Goal: Information Seeking & Learning: Check status

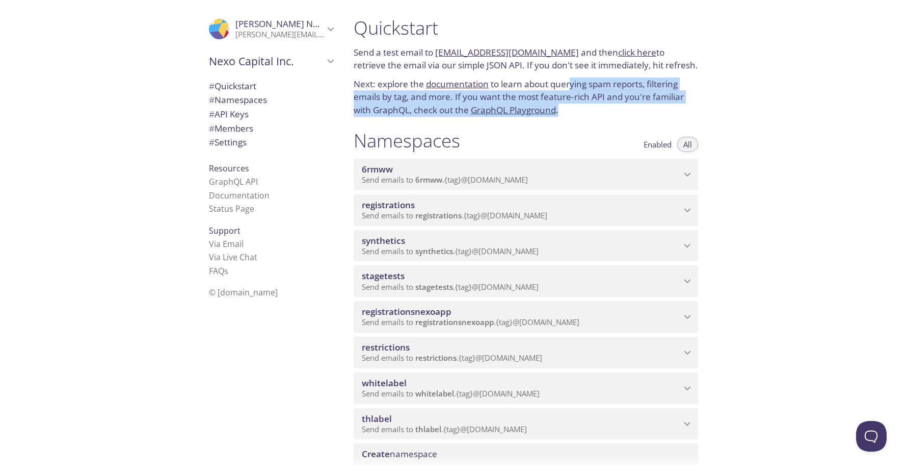
drag, startPoint x: 569, startPoint y: 78, endPoint x: 660, endPoint y: 106, distance: 94.8
click at [658, 106] on p "Next: explore the documentation to learn about querying spam reports, filtering…" at bounding box center [526, 96] width 345 height 39
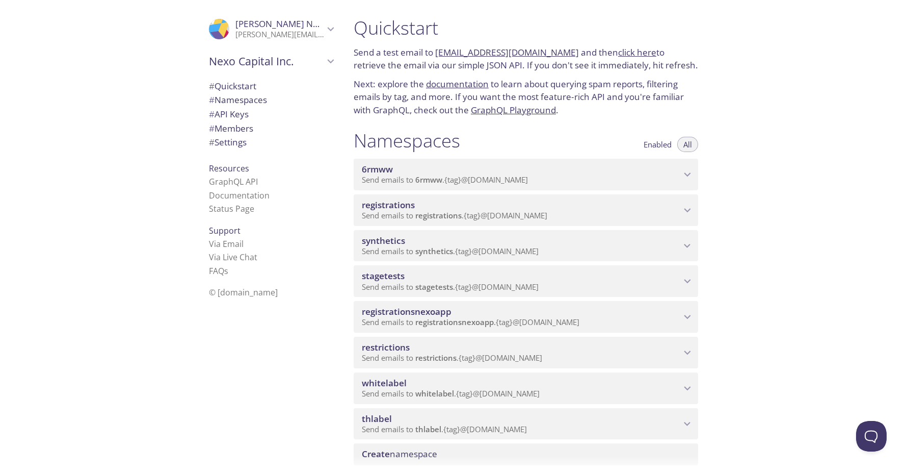
click at [790, 108] on div "Quickstart Send a test email to 6rmww.test@inbox.testmail.app and then click he…" at bounding box center [627, 236] width 562 height 472
drag, startPoint x: 841, startPoint y: 187, endPoint x: 553, endPoint y: 181, distance: 287.6
click at [840, 187] on div "Quickstart Send a test email to 6rmww.test@inbox.testmail.app and then click he…" at bounding box center [627, 236] width 562 height 472
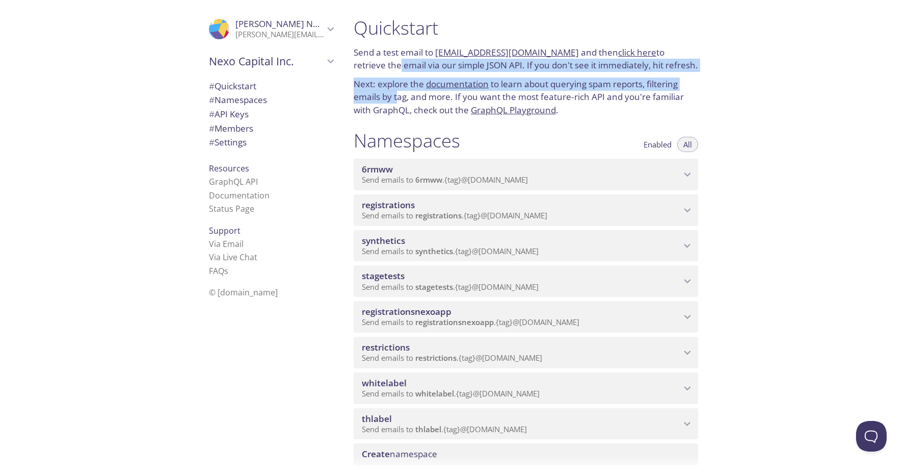
drag, startPoint x: 361, startPoint y: 62, endPoint x: 398, endPoint y: 98, distance: 51.6
click at [397, 97] on div "Quickstart Send a test email to 6rmww.test@inbox.testmail.app and then click he…" at bounding box center [526, 66] width 361 height 113
click at [398, 98] on p "Next: explore the documentation to learn about querying spam reports, filtering…" at bounding box center [526, 96] width 345 height 39
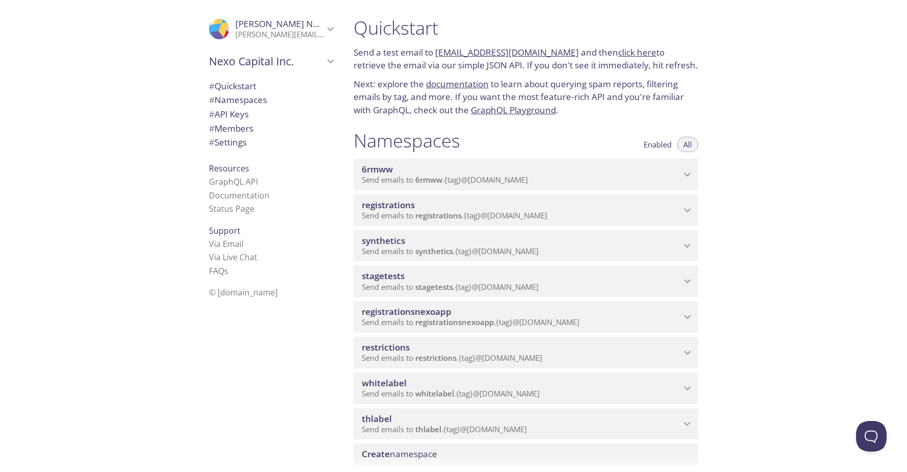
click at [828, 61] on div "Quickstart Send a test email to 6rmww.test@inbox.testmail.app and then click he…" at bounding box center [627, 236] width 562 height 472
drag, startPoint x: 384, startPoint y: 50, endPoint x: 417, endPoint y: 100, distance: 59.2
click at [417, 99] on div "Quickstart Send a test email to 6rmww.test@inbox.testmail.app and then click he…" at bounding box center [526, 66] width 361 height 113
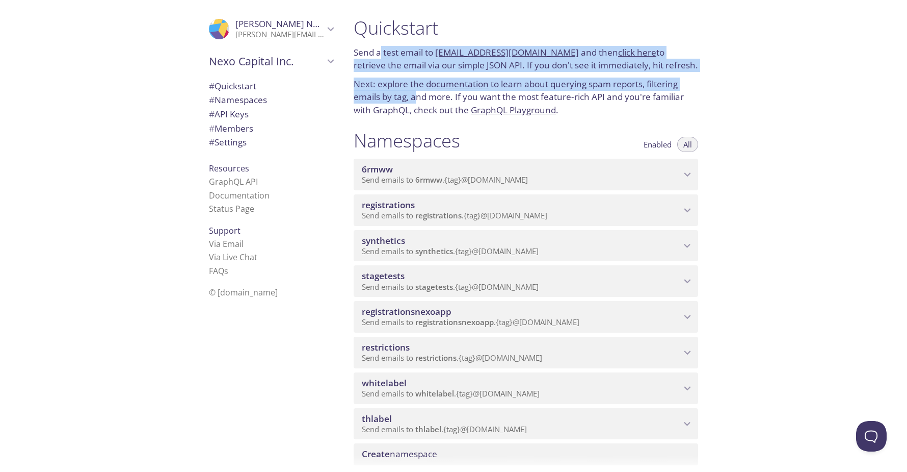
drag, startPoint x: 379, startPoint y: 57, endPoint x: 418, endPoint y: 102, distance: 59.7
click at [417, 101] on div "Quickstart Send a test email to 6rmww.test@inbox.testmail.app and then click he…" at bounding box center [526, 66] width 361 height 113
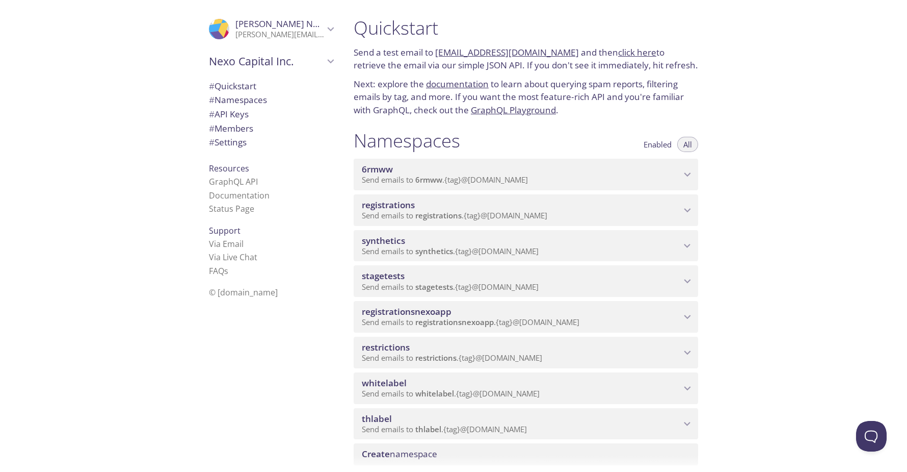
click at [411, 106] on p "Next: explore the documentation to learn about querying spam reports, filtering…" at bounding box center [526, 96] width 345 height 39
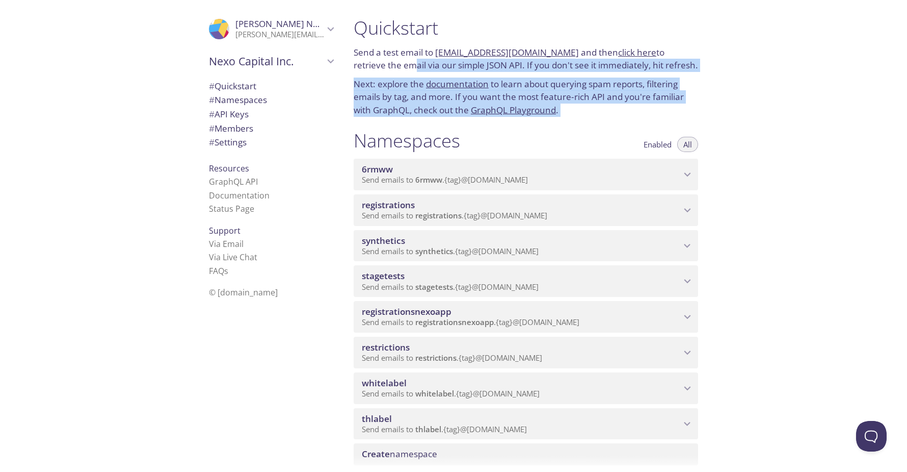
drag, startPoint x: 416, startPoint y: 76, endPoint x: 570, endPoint y: 123, distance: 161.6
click at [568, 123] on div "Quickstart Send a test email to 6rmww.test@inbox.testmail.app and then click he…" at bounding box center [530, 236] width 369 height 472
click at [575, 124] on div "Namespaces Enabled All 6rmww Send emails to 6rmww . {tag} @inbox.testmail.app E…" at bounding box center [526, 297] width 361 height 348
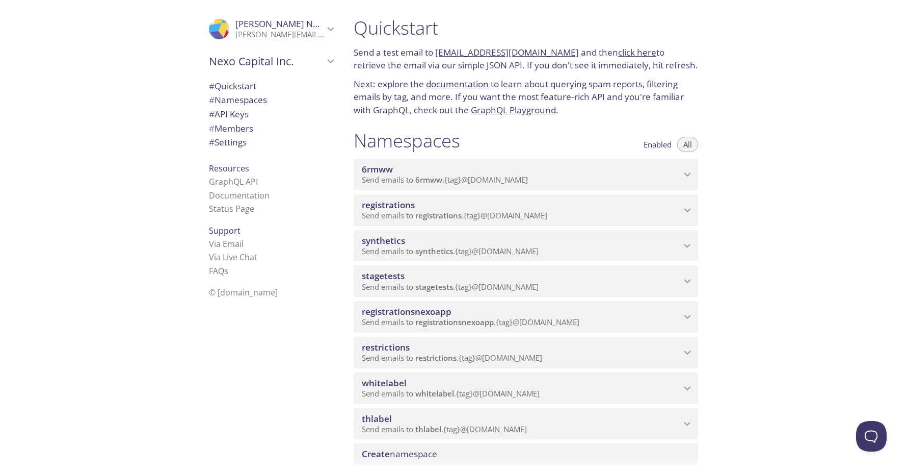
click at [751, 79] on div "Quickstart Send a test email to 6rmww.test@inbox.testmail.app and then click he…" at bounding box center [627, 236] width 562 height 472
drag, startPoint x: 821, startPoint y: 98, endPoint x: 788, endPoint y: 123, distance: 41.1
click at [820, 97] on div "Quickstart Send a test email to 6rmww.test@inbox.testmail.app and then click he…" at bounding box center [627, 236] width 562 height 472
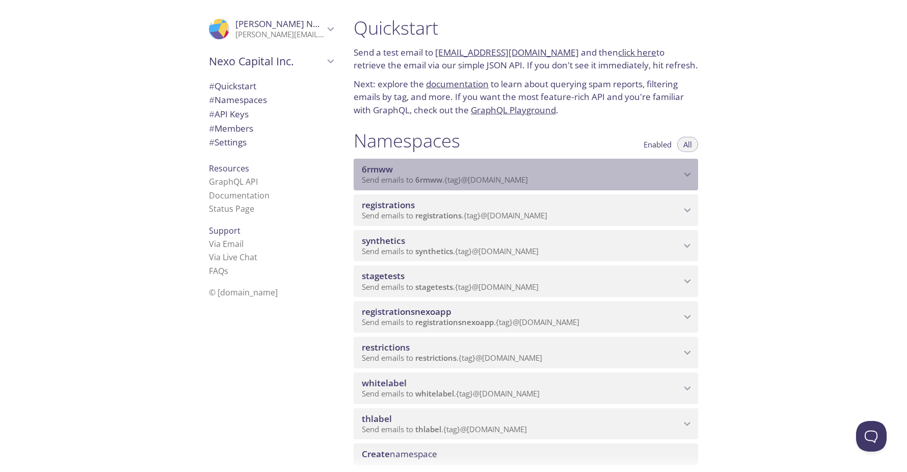
click at [528, 184] on span "Send emails to 6rmww . {tag} @inbox.testmail.app" at bounding box center [445, 179] width 166 height 10
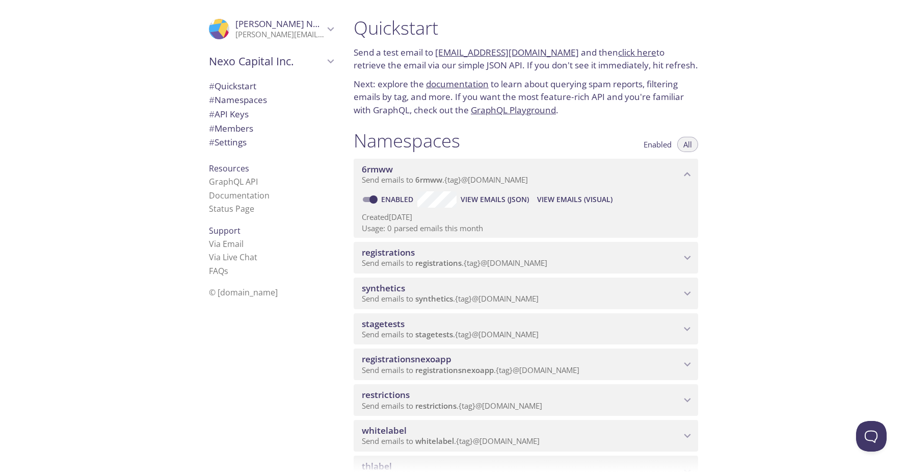
click at [528, 184] on span "Send emails to 6rmww . {tag} @inbox.testmail.app" at bounding box center [445, 179] width 166 height 10
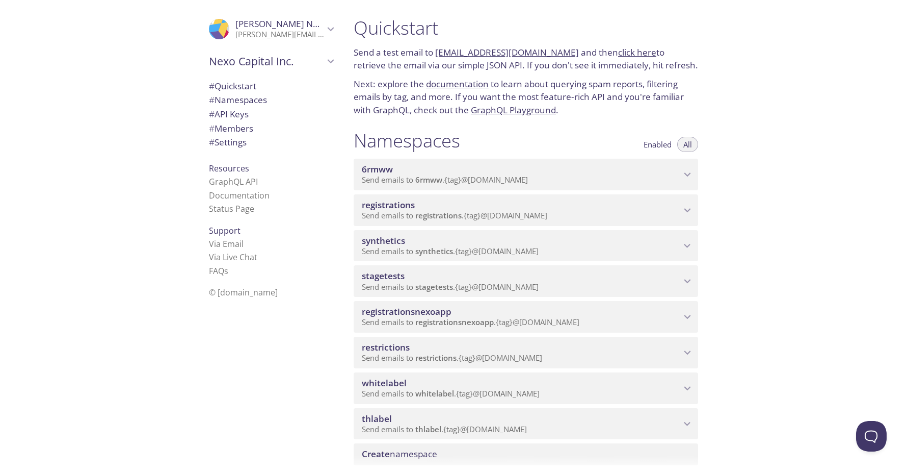
click at [638, 177] on p "Send emails to 6rmww . {tag} @inbox.testmail.app" at bounding box center [521, 180] width 319 height 10
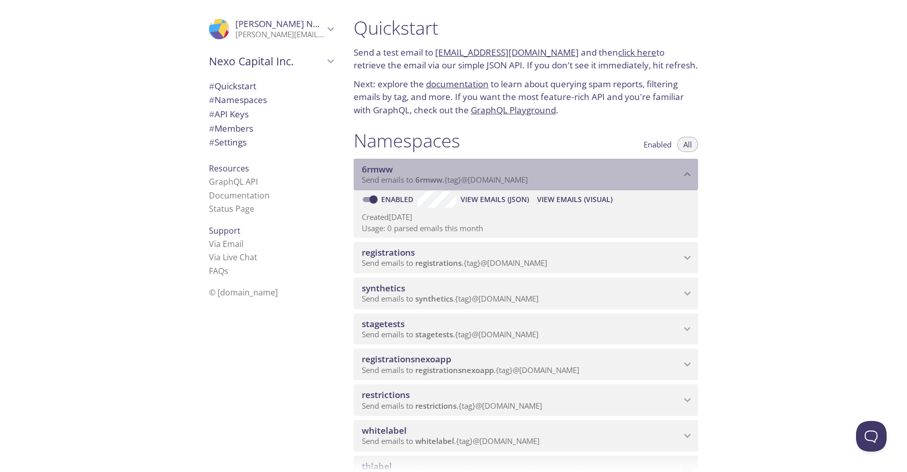
click at [591, 174] on span "6rmww" at bounding box center [521, 169] width 319 height 11
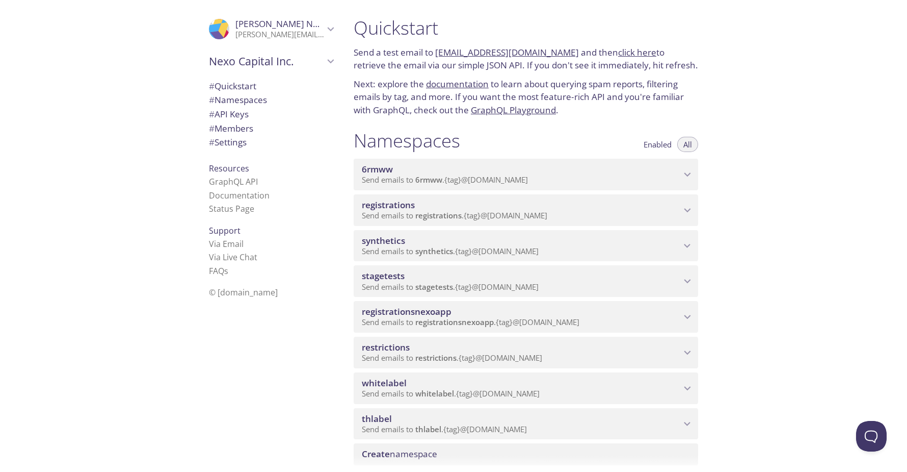
click at [641, 175] on p "Send emails to 6rmww . {tag} @inbox.testmail.app" at bounding box center [521, 180] width 319 height 10
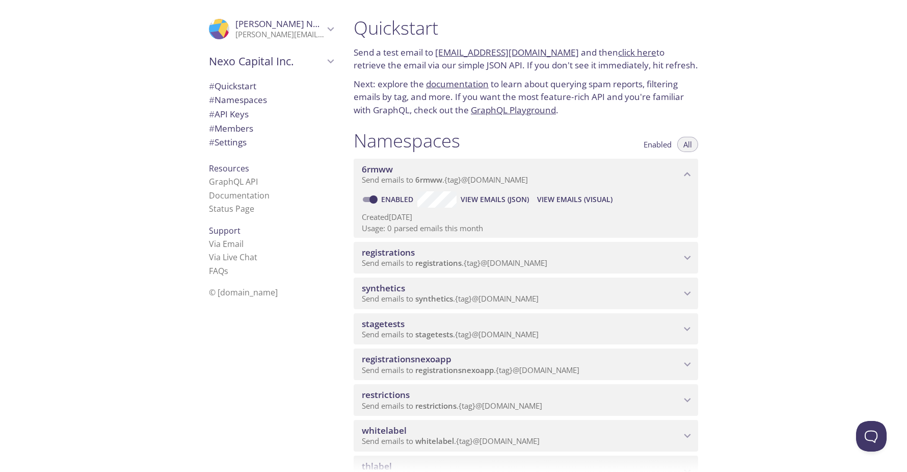
click at [771, 173] on div "Quickstart Send a test email to 6rmww.test@inbox.testmail.app and then click he…" at bounding box center [627, 236] width 562 height 472
click at [682, 176] on icon "6rmww namespace" at bounding box center [687, 174] width 13 height 13
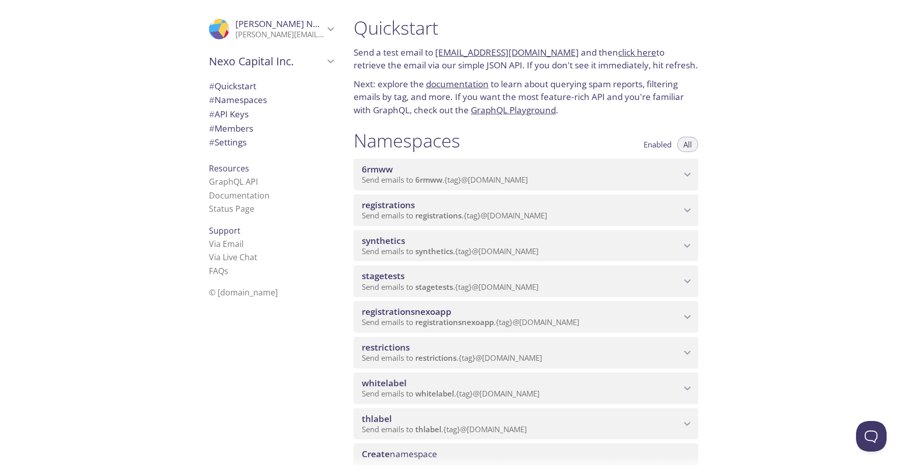
drag, startPoint x: 737, startPoint y: 181, endPoint x: 696, endPoint y: 180, distance: 40.3
click at [736, 181] on div "Quickstart Send a test email to 6rmww.test@inbox.testmail.app and then click he…" at bounding box center [627, 236] width 562 height 472
click at [655, 178] on p "Send emails to 6rmww . {tag} @inbox.testmail.app" at bounding box center [521, 180] width 319 height 10
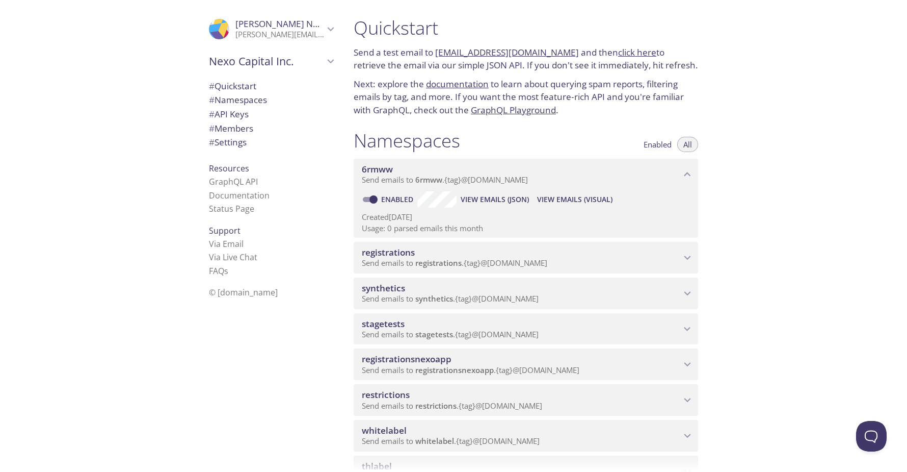
click at [756, 185] on div "Quickstart Send a test email to 6rmww.test@inbox.testmail.app and then click he…" at bounding box center [627, 236] width 562 height 472
click at [638, 177] on p "Send emails to 6rmww . {tag} @inbox.testmail.app" at bounding box center [521, 180] width 319 height 10
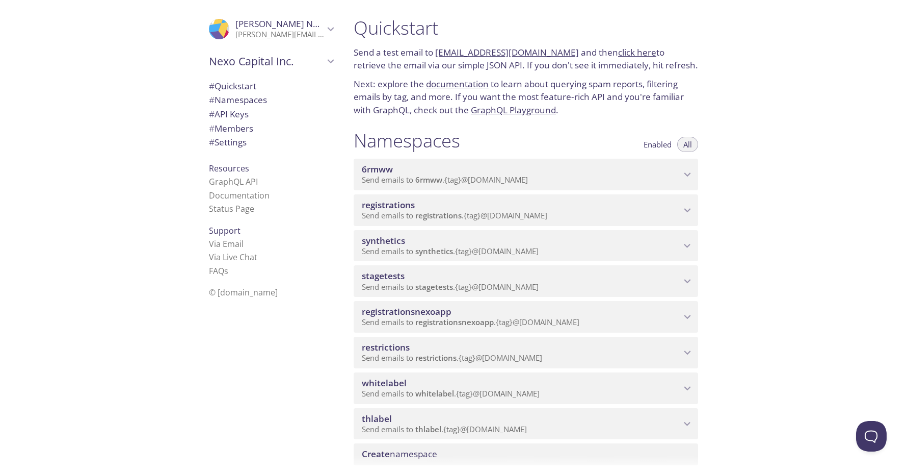
click at [736, 202] on div "Quickstart Send a test email to 6rmww.test@inbox.testmail.app and then click he…" at bounding box center [627, 236] width 562 height 472
click at [526, 214] on span "Send emails to registrations . {tag} @inbox.testmail.app" at bounding box center [455, 215] width 186 height 10
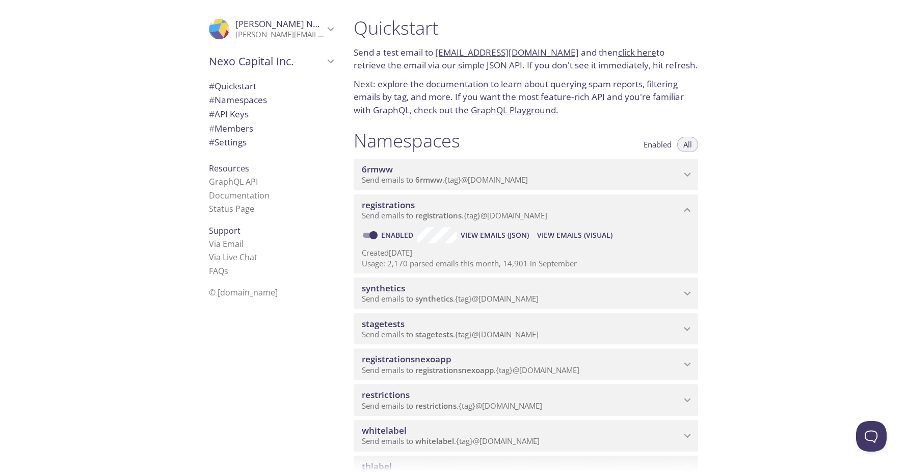
click at [526, 214] on span "Send emails to registrations . {tag} @inbox.testmail.app" at bounding box center [455, 215] width 186 height 10
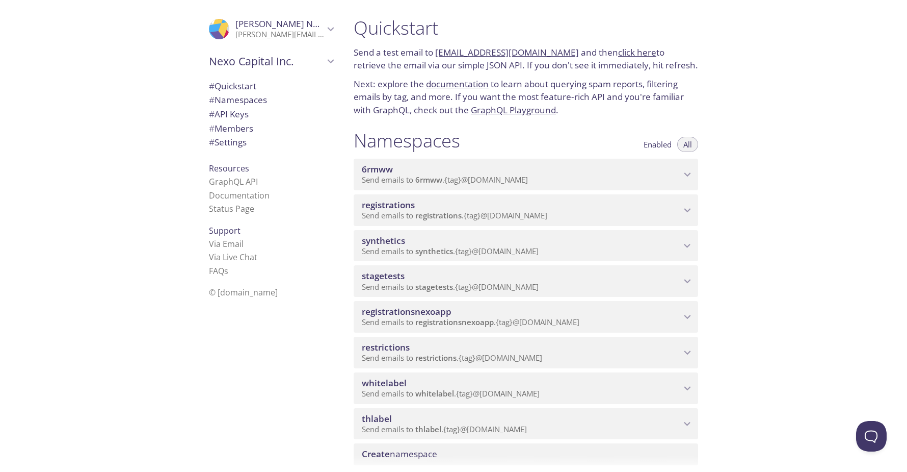
click at [806, 238] on div "Quickstart Send a test email to 6rmww.test@inbox.testmail.app and then click he…" at bounding box center [627, 236] width 562 height 472
click at [833, 169] on div "Quickstart Send a test email to 6rmww.test@inbox.testmail.app and then click he…" at bounding box center [627, 236] width 562 height 472
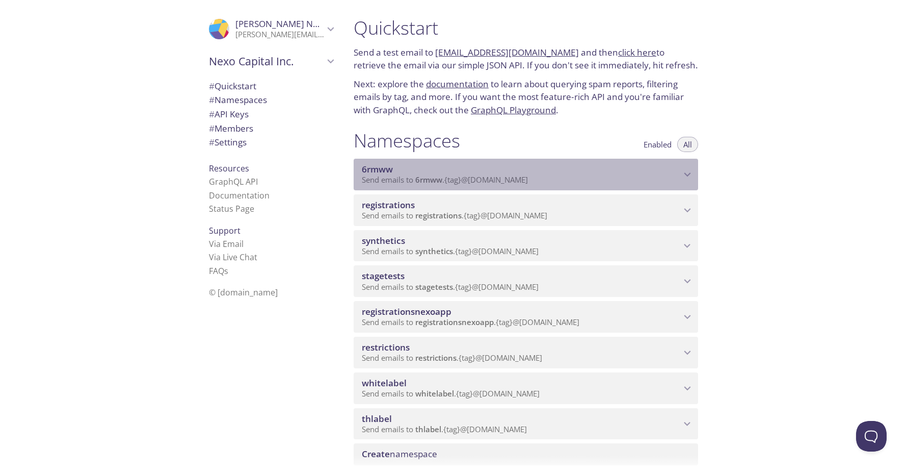
drag, startPoint x: 469, startPoint y: 181, endPoint x: 531, endPoint y: 185, distance: 61.8
click at [528, 185] on div "6rmww Send emails to 6rmww . {tag} @inbox.testmail.app" at bounding box center [526, 175] width 345 height 32
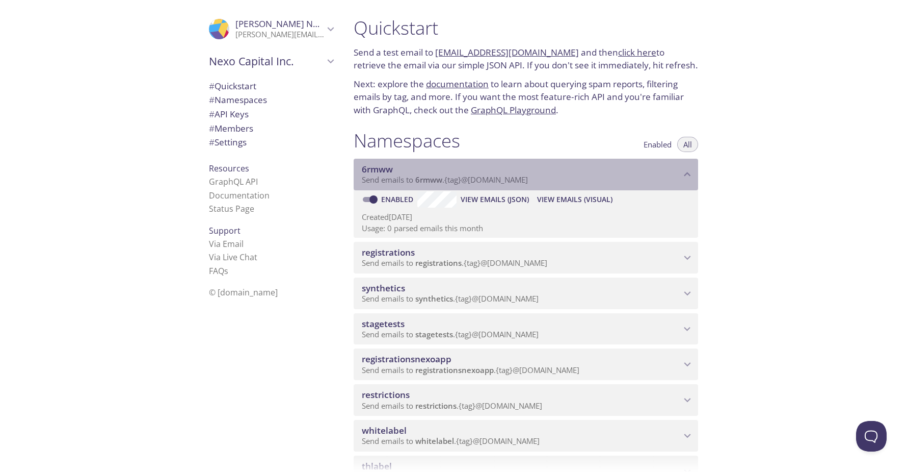
drag, startPoint x: 540, startPoint y: 180, endPoint x: 483, endPoint y: 184, distance: 57.2
click at [483, 184] on p "Send emails to 6rmww . {tag} @inbox.testmail.app" at bounding box center [521, 180] width 319 height 10
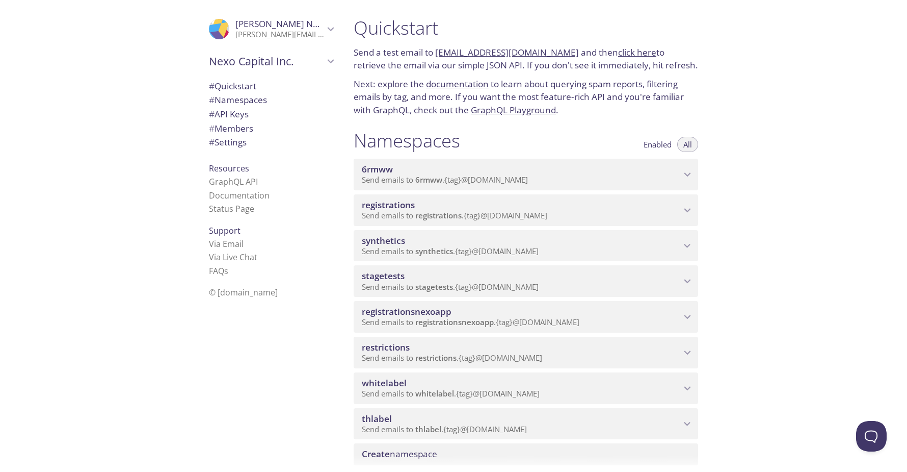
click at [475, 180] on span "Send emails to 6rmww . {tag} @inbox.testmail.app" at bounding box center [445, 179] width 166 height 10
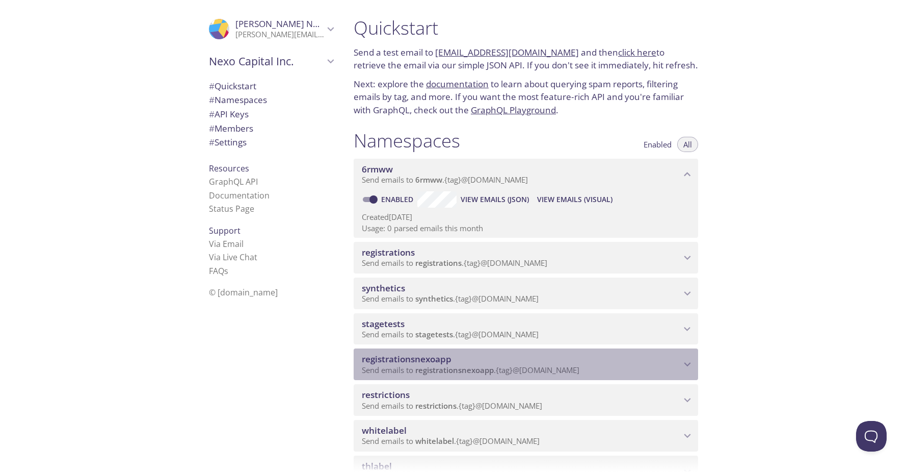
drag, startPoint x: 591, startPoint y: 370, endPoint x: 538, endPoint y: 366, distance: 53.2
click at [538, 366] on p "Send emails to registrationsnexoapp . {tag} @inbox.testmail.app" at bounding box center [521, 370] width 319 height 10
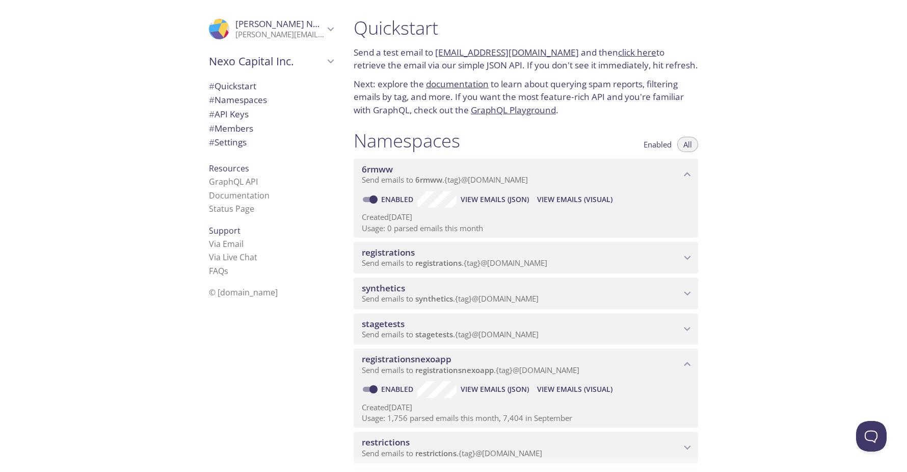
click at [507, 184] on span "Send emails to 6rmww . {tag} @inbox.testmail.app" at bounding box center [445, 179] width 166 height 10
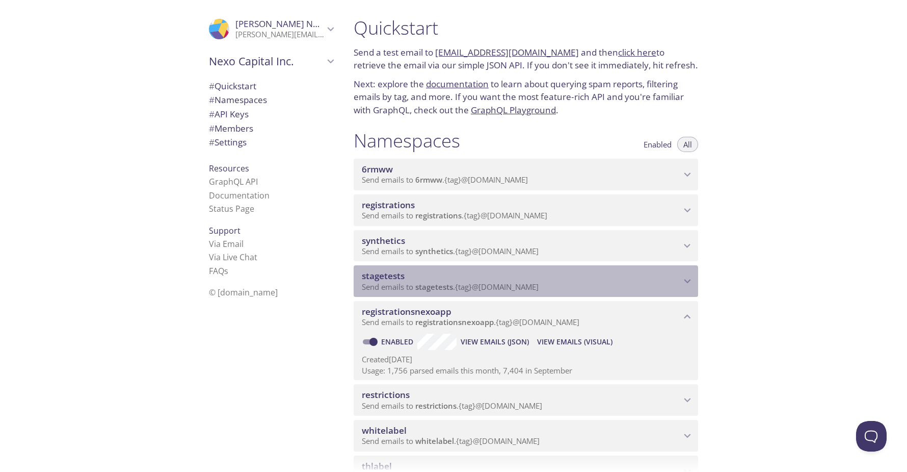
click at [484, 291] on span "Send emails to stagetests . {tag} @inbox.testmail.app" at bounding box center [450, 286] width 177 height 10
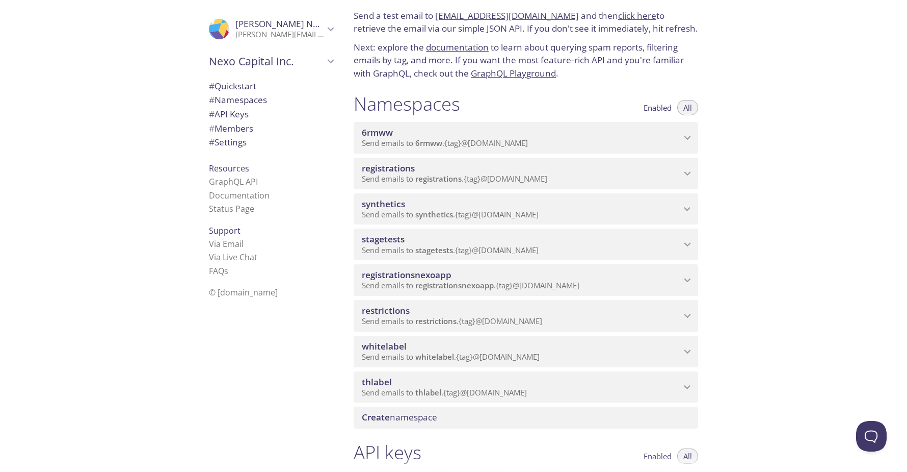
scroll to position [90, 0]
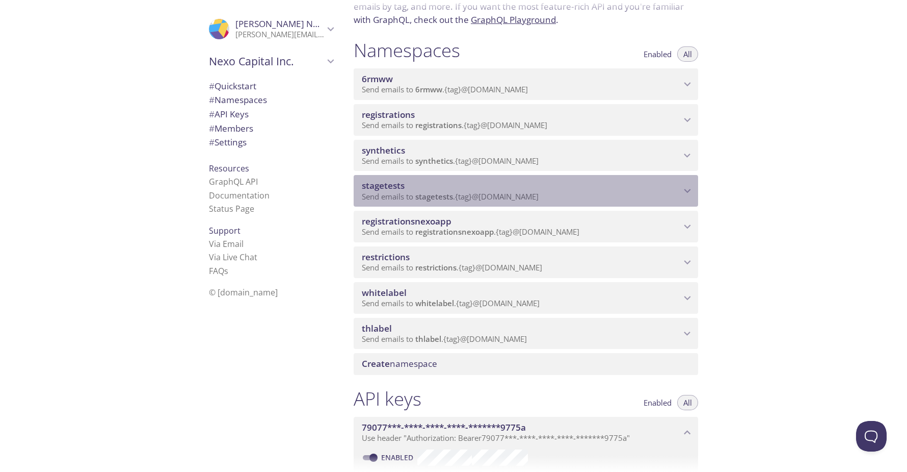
click at [460, 190] on span "stagetests" at bounding box center [521, 185] width 319 height 11
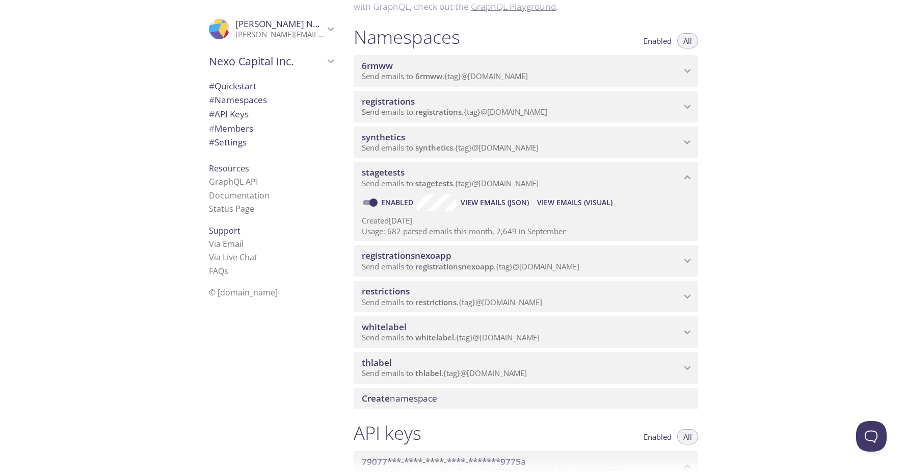
scroll to position [0, 0]
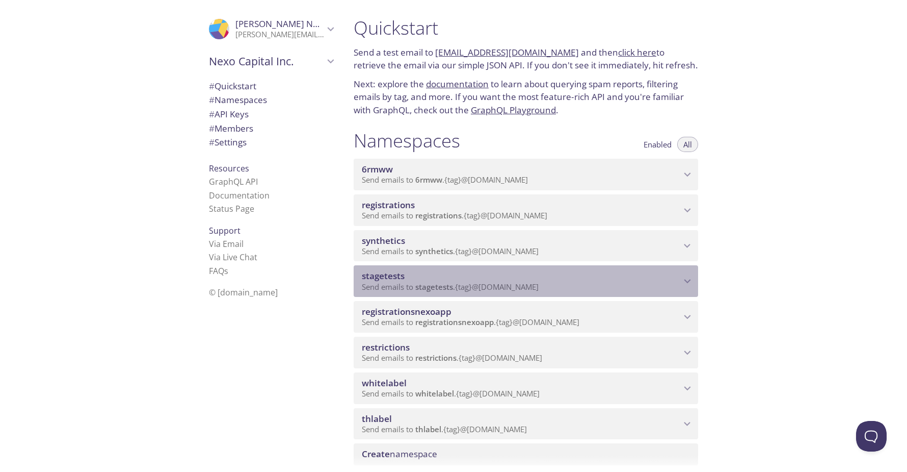
click at [680, 284] on p "Send emails to stagetests . {tag} @inbox.testmail.app" at bounding box center [521, 287] width 319 height 10
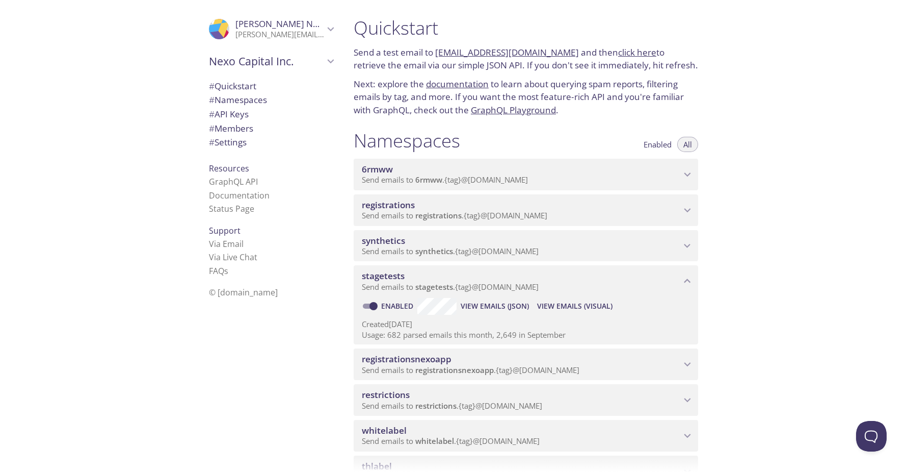
click at [788, 246] on div "Quickstart Send a test email to 6rmww.test@inbox.testmail.app and then click he…" at bounding box center [627, 236] width 562 height 472
click at [296, 70] on div "Nexo Capital Inc." at bounding box center [271, 61] width 141 height 27
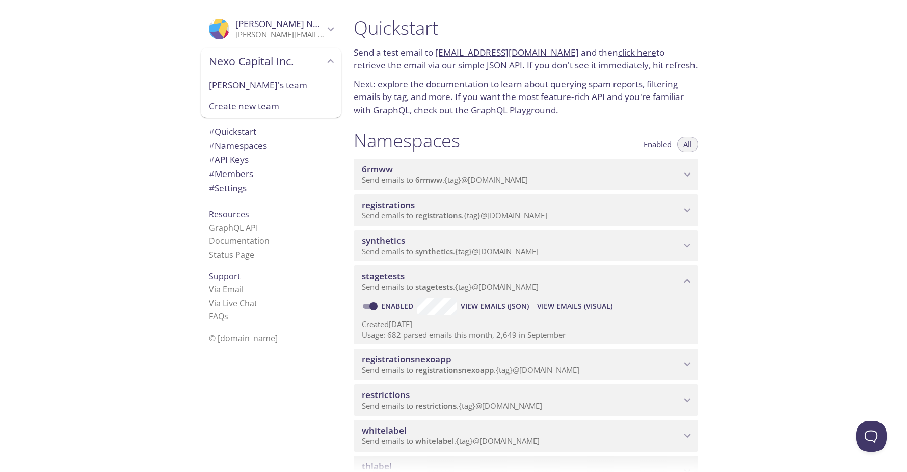
drag, startPoint x: 138, startPoint y: 129, endPoint x: 66, endPoint y: 77, distance: 89.1
click at [139, 129] on div ".cls-1 { fill: #6d5ca8; } .cls-2 { fill: #3fc191; } .cls-3 { fill: #3b4752; } .…" at bounding box center [173, 236] width 346 height 472
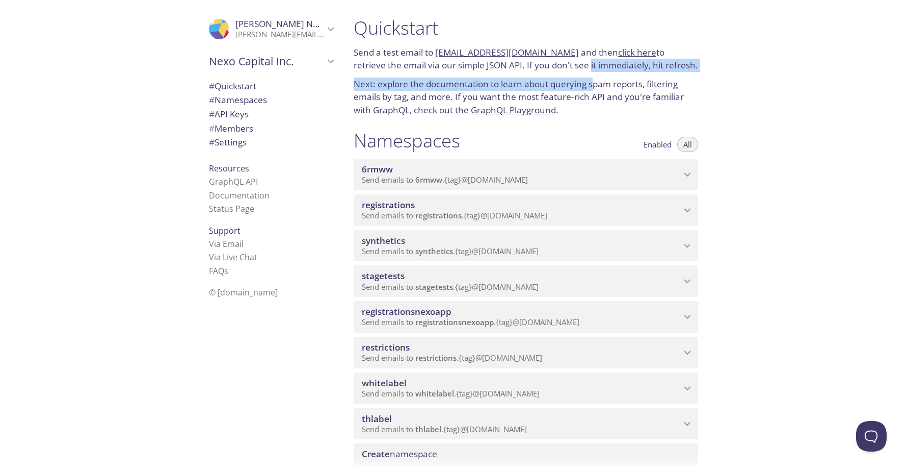
drag, startPoint x: 555, startPoint y: 71, endPoint x: 602, endPoint y: 89, distance: 49.7
click at [600, 88] on div "Quickstart Send a test email to 6rmww.test@inbox.testmail.app and then click he…" at bounding box center [526, 66] width 361 height 113
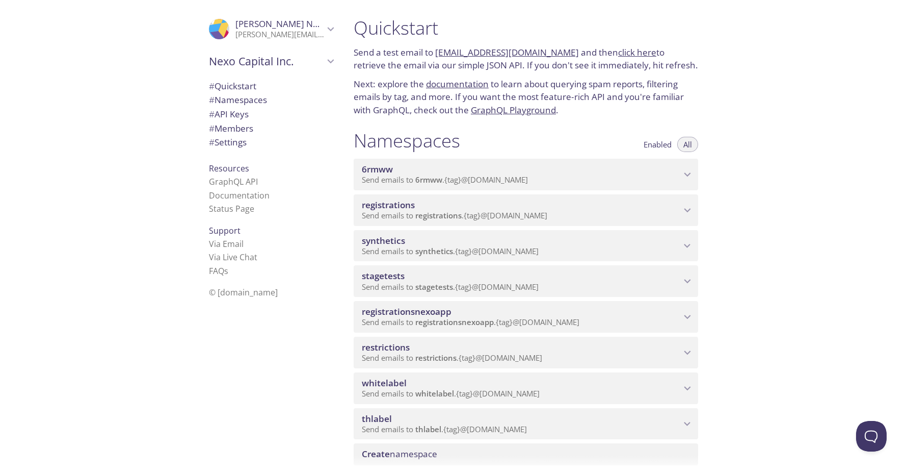
click at [614, 96] on p "Next: explore the documentation to learn about querying spam reports, filtering…" at bounding box center [526, 96] width 345 height 39
click at [430, 288] on span "stagetests" at bounding box center [434, 286] width 38 height 10
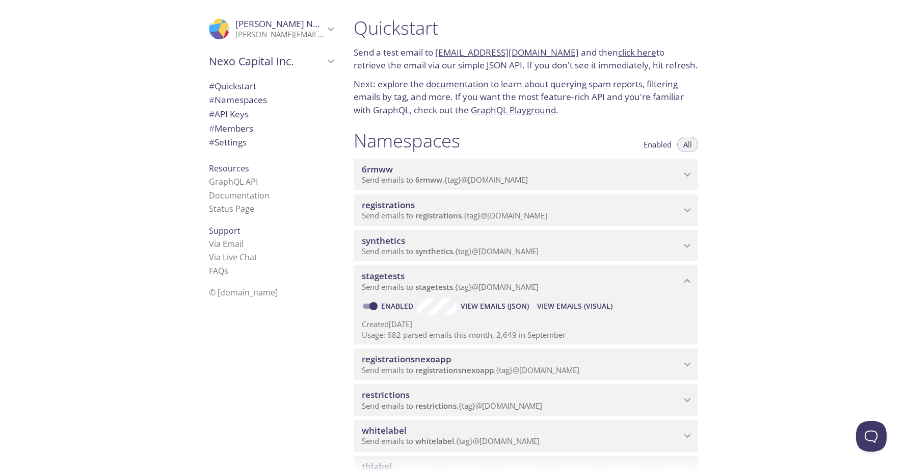
click at [591, 306] on span "View Emails (Visual)" at bounding box center [574, 306] width 75 height 12
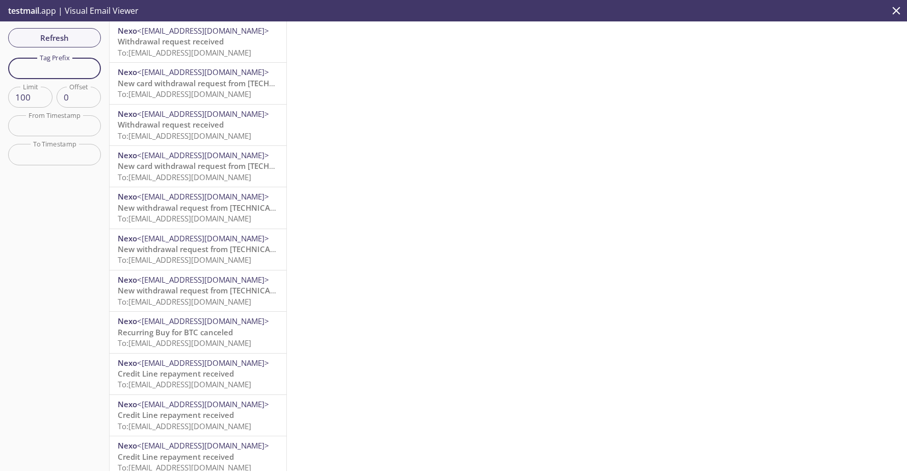
click at [56, 71] on input "text" at bounding box center [54, 68] width 93 height 21
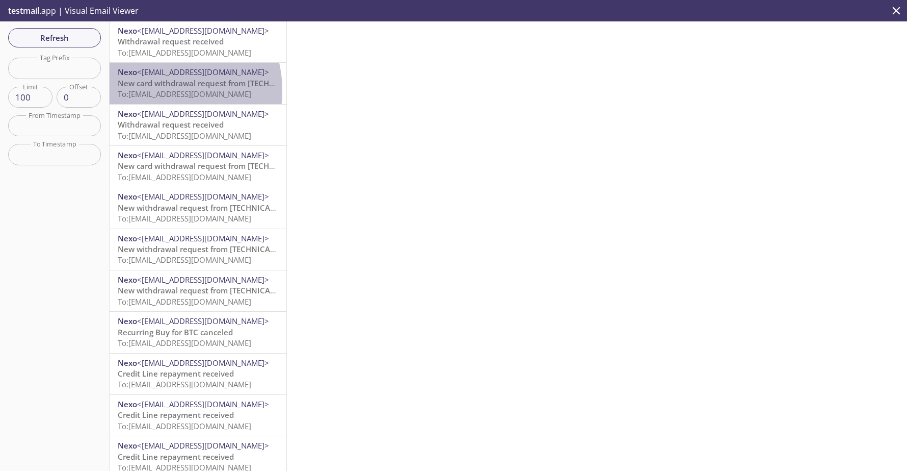
click at [159, 90] on span "To: stagetests.paytcardtest1@inbox.testmail.app" at bounding box center [185, 94] width 134 height 10
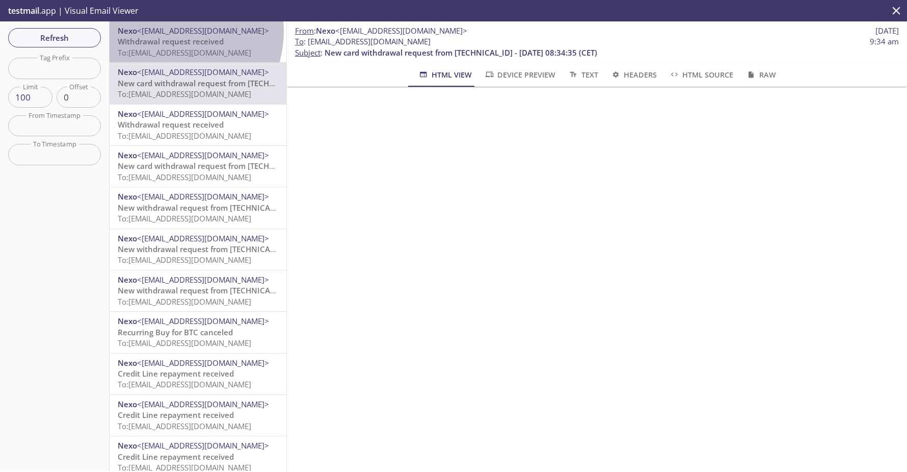
click at [166, 31] on span "<[EMAIL_ADDRESS][DOMAIN_NAME]>" at bounding box center [203, 30] width 132 height 10
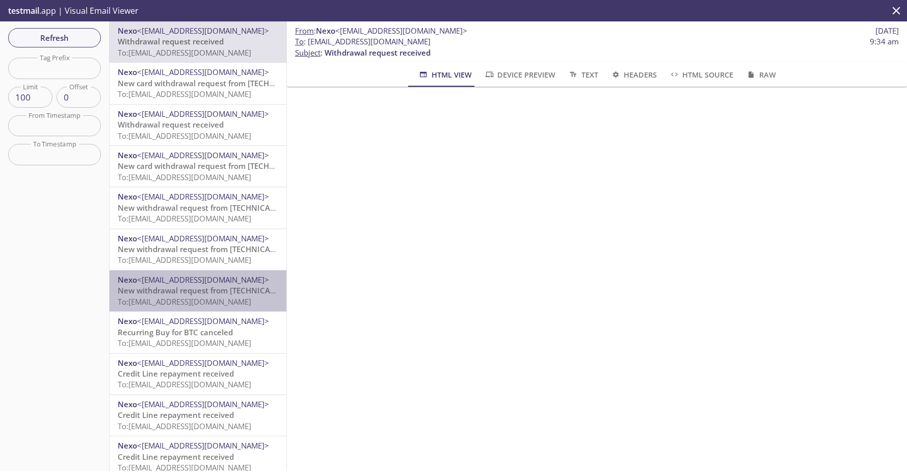
click at [216, 295] on span "New withdrawal request from [TECHNICAL_ID] - [DATE] 08:33:46 (CET)" at bounding box center [245, 290] width 255 height 10
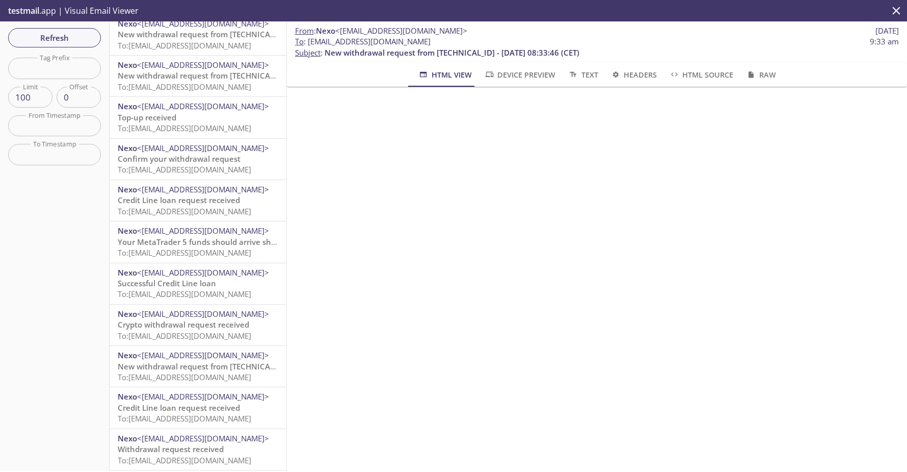
scroll to position [1418, 0]
drag, startPoint x: 309, startPoint y: 42, endPoint x: 481, endPoint y: 41, distance: 171.8
click at [431, 41] on span "To : stagetests.negativewithdraw@inbox.testmail.app" at bounding box center [363, 41] width 136 height 11
copy span "[EMAIL_ADDRESS][DOMAIN_NAME]"
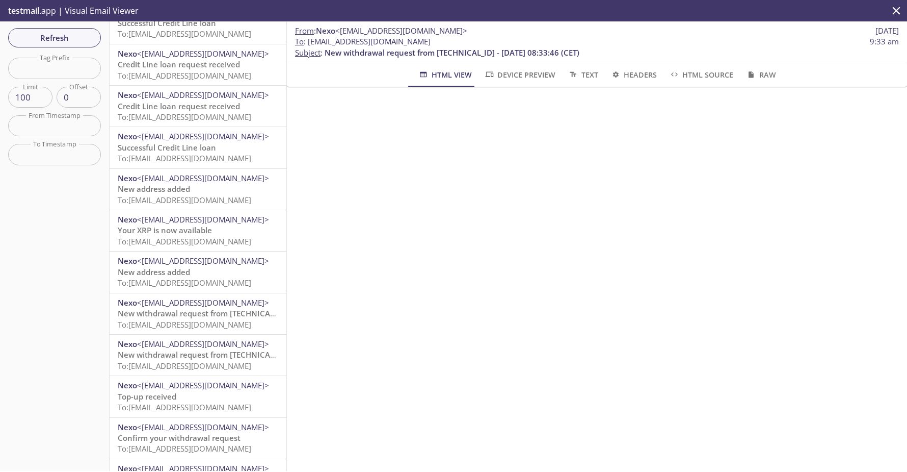
scroll to position [1065, 0]
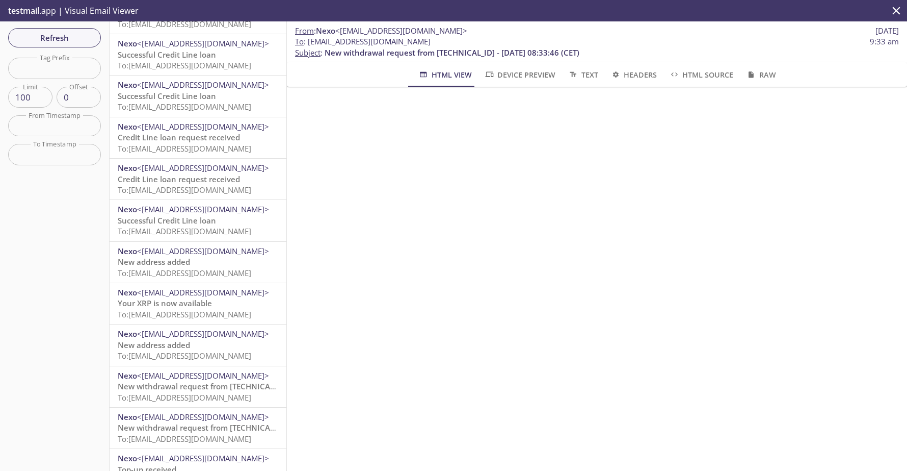
click at [51, 83] on div "Refresh Filters Tag Prefix Tag Prefix Limit 100 Limit Offset 0 Offset From Time…" at bounding box center [55, 245] width 110 height 449
click at [52, 62] on input "text" at bounding box center [54, 68] width 93 height 21
paste input "[EMAIL_ADDRESS][DOMAIN_NAME]"
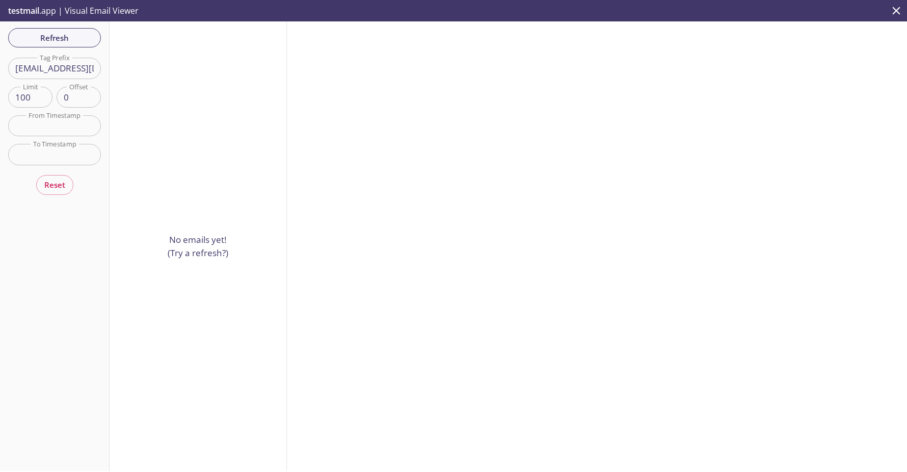
click at [56, 70] on input "[EMAIL_ADDRESS][DOMAIN_NAME]" at bounding box center [54, 68] width 93 height 21
click at [54, 70] on input "[EMAIL_ADDRESS][DOMAIN_NAME]" at bounding box center [54, 68] width 93 height 21
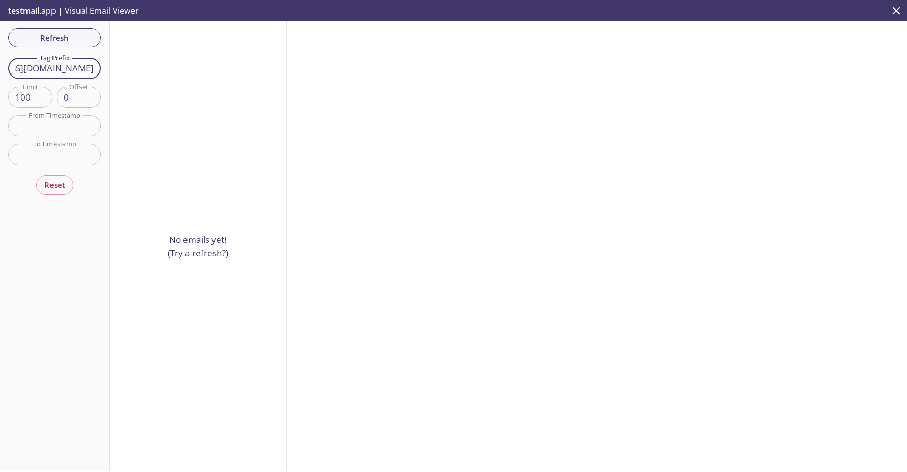
drag, startPoint x: 96, startPoint y: 69, endPoint x: 42, endPoint y: 71, distance: 54.1
click at [35, 71] on input "[EMAIL_ADDRESS][DOMAIN_NAME]" at bounding box center [54, 68] width 93 height 21
click at [71, 72] on input "stagetests.negativewith" at bounding box center [54, 68] width 93 height 21
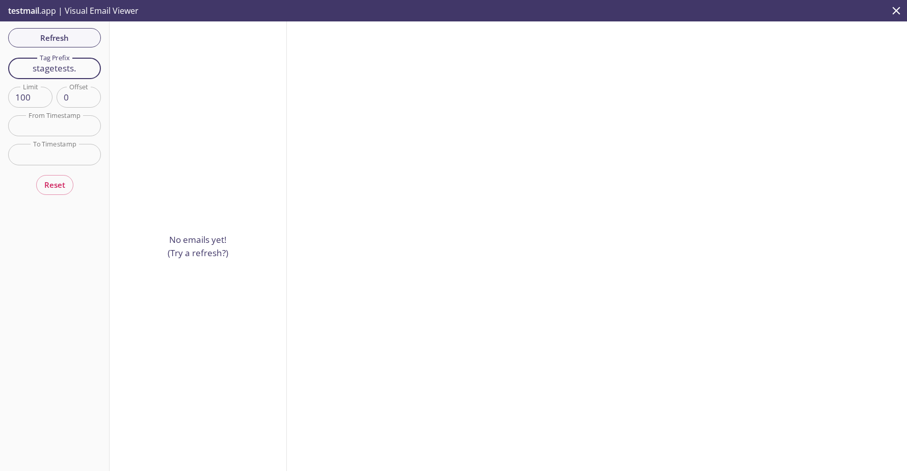
scroll to position [0, 0]
type input "stagetests.kate"
click at [32, 96] on input "100" at bounding box center [30, 97] width 44 height 21
click at [53, 42] on span "Refresh" at bounding box center [54, 37] width 76 height 13
click at [72, 68] on input "stagetests.kate" at bounding box center [54, 68] width 93 height 21
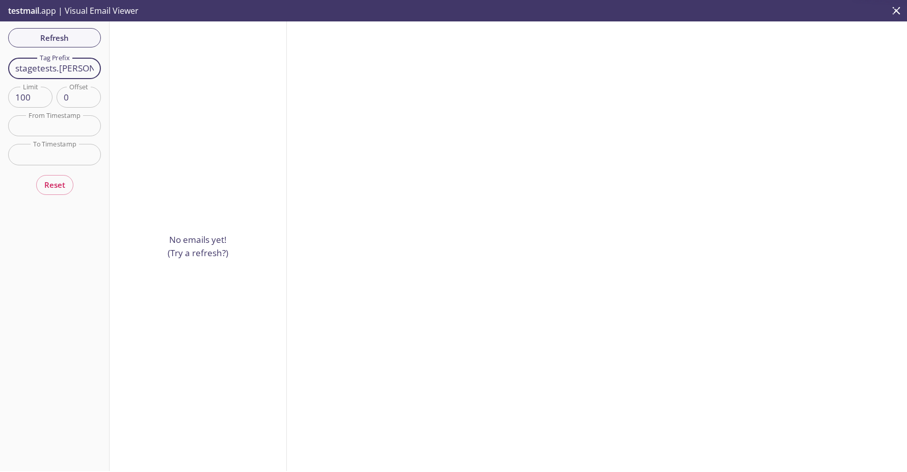
click at [72, 68] on input "stagetests.kate" at bounding box center [54, 68] width 93 height 21
click at [65, 68] on input "stagetests.[PERSON_NAME]" at bounding box center [54, 68] width 93 height 21
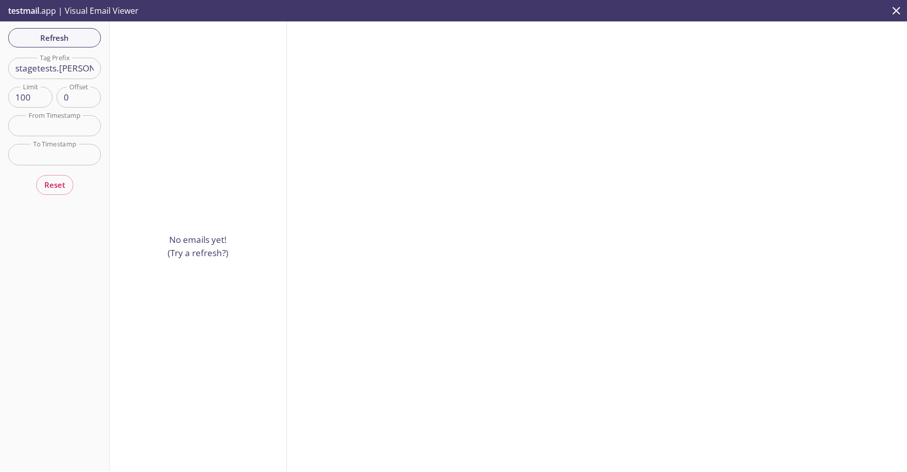
click at [167, 141] on div "No emails yet! (Try a refresh?)" at bounding box center [198, 245] width 177 height 449
drag, startPoint x: 599, startPoint y: 185, endPoint x: 537, endPoint y: 173, distance: 62.4
click at [603, 185] on div at bounding box center [597, 245] width 620 height 449
click at [39, 67] on input "stagetests.[PERSON_NAME]" at bounding box center [54, 68] width 93 height 21
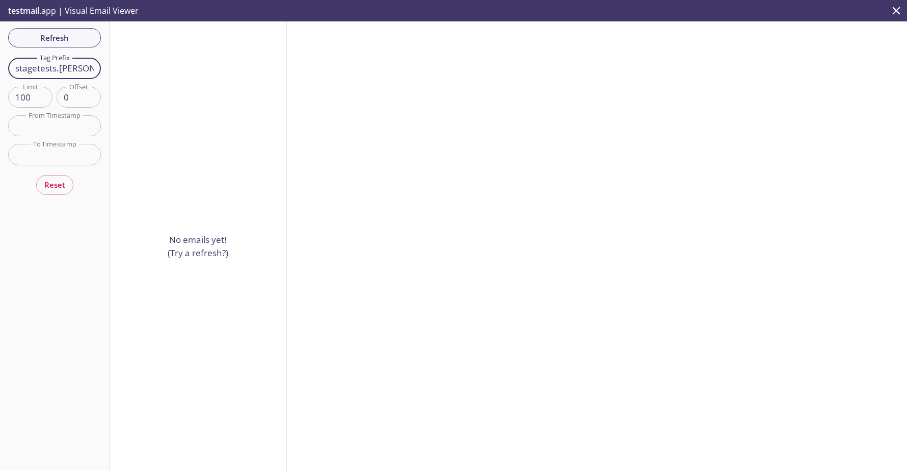
click at [39, 67] on input "stagetests.[PERSON_NAME]" at bounding box center [54, 68] width 93 height 21
click at [47, 184] on span "Reset" at bounding box center [54, 184] width 21 height 13
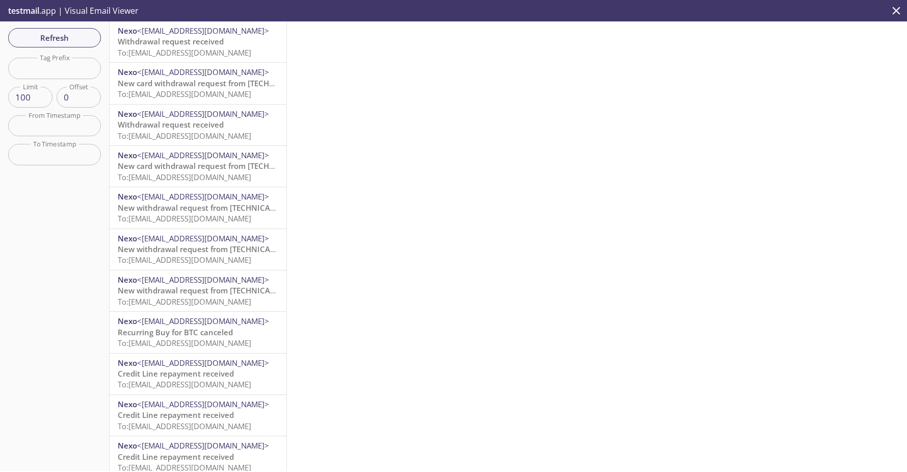
scroll to position [308, 0]
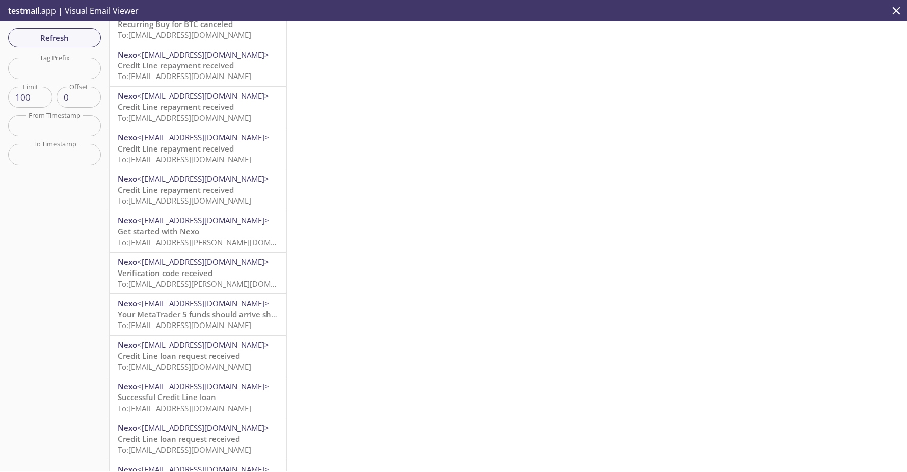
click at [199, 238] on span "To: [EMAIL_ADDRESS][PERSON_NAME][DOMAIN_NAME]" at bounding box center [214, 242] width 192 height 10
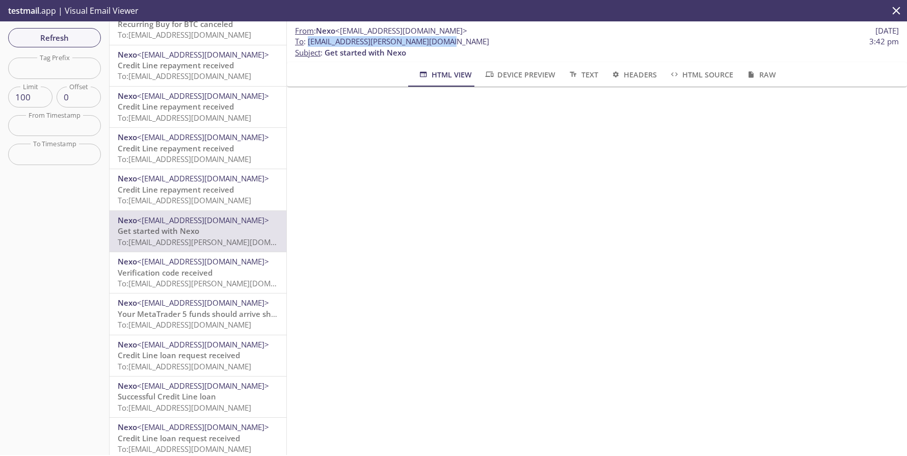
drag, startPoint x: 308, startPoint y: 43, endPoint x: 439, endPoint y: 37, distance: 130.7
click at [439, 37] on span "To : [EMAIL_ADDRESS][PERSON_NAME][DOMAIN_NAME] 3:42 pm" at bounding box center [597, 41] width 604 height 11
copy span "[EMAIL_ADDRESS][PERSON_NAME][DOMAIN_NAME]"
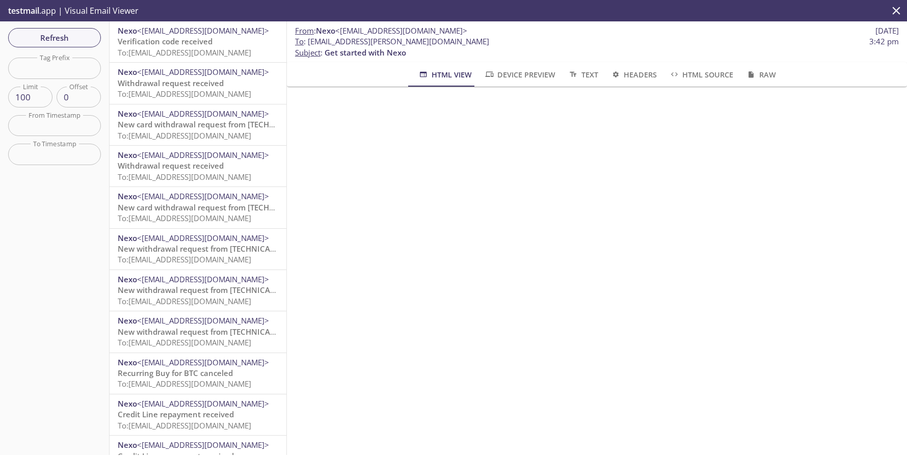
click at [191, 45] on span "Verification code received" at bounding box center [165, 41] width 95 height 10
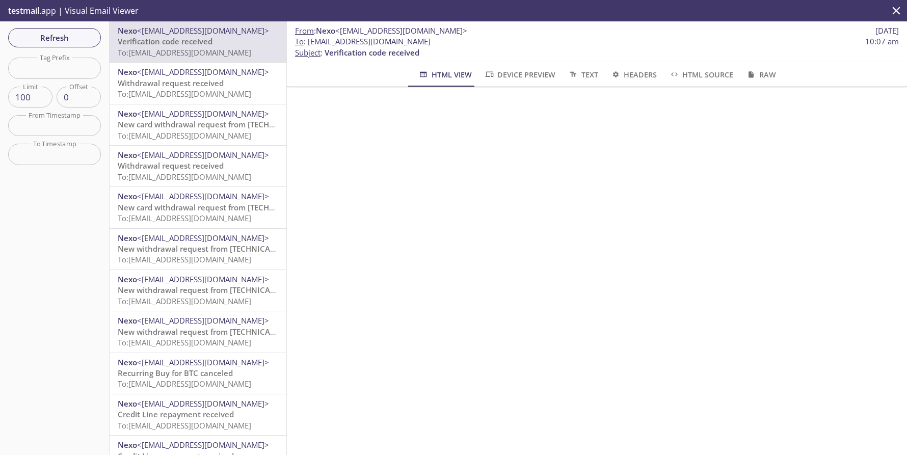
click at [216, 48] on span "To: stagetests.kate1@inbox.testmail.app" at bounding box center [185, 52] width 134 height 10
click at [199, 84] on span "Withdrawal request received" at bounding box center [171, 83] width 106 height 10
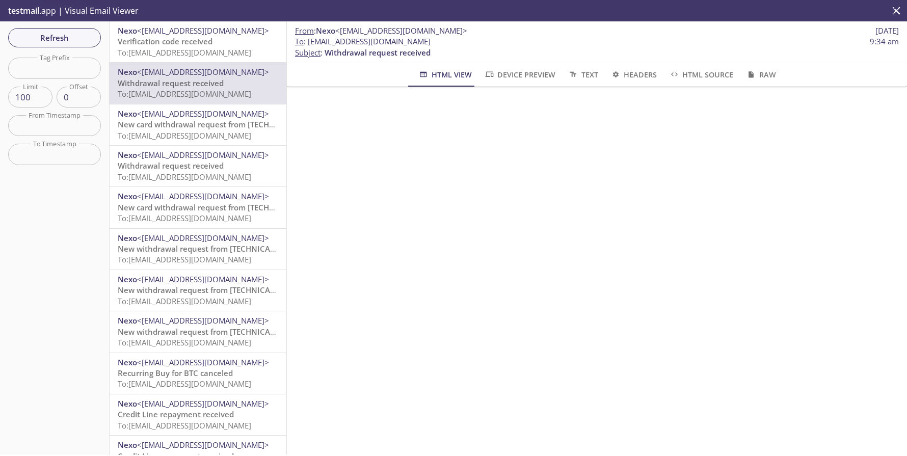
click at [195, 41] on span "Verification code received" at bounding box center [165, 41] width 95 height 10
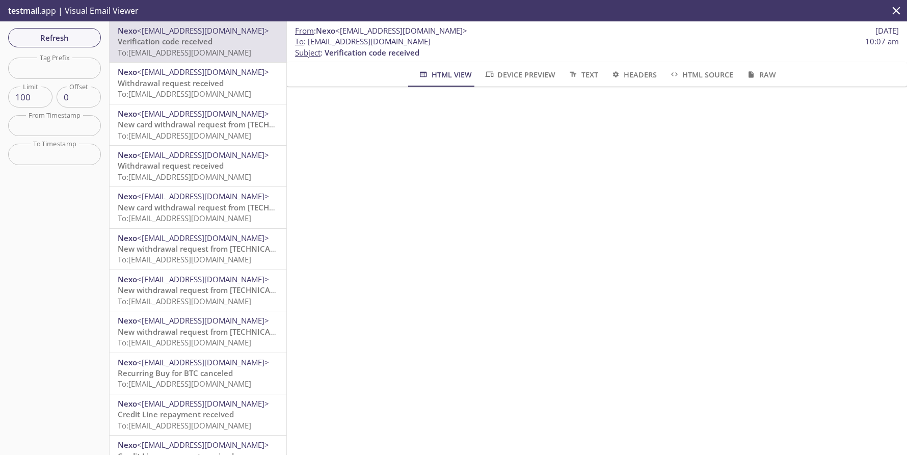
click at [212, 45] on span "Verification code received" at bounding box center [165, 41] width 95 height 10
drag, startPoint x: 308, startPoint y: 41, endPoint x: 453, endPoint y: 35, distance: 144.9
click at [449, 37] on span "To : stagetests.kate1@inbox.testmail.app 10:07 am" at bounding box center [597, 41] width 604 height 11
click at [56, 38] on span "Refresh" at bounding box center [54, 37] width 76 height 13
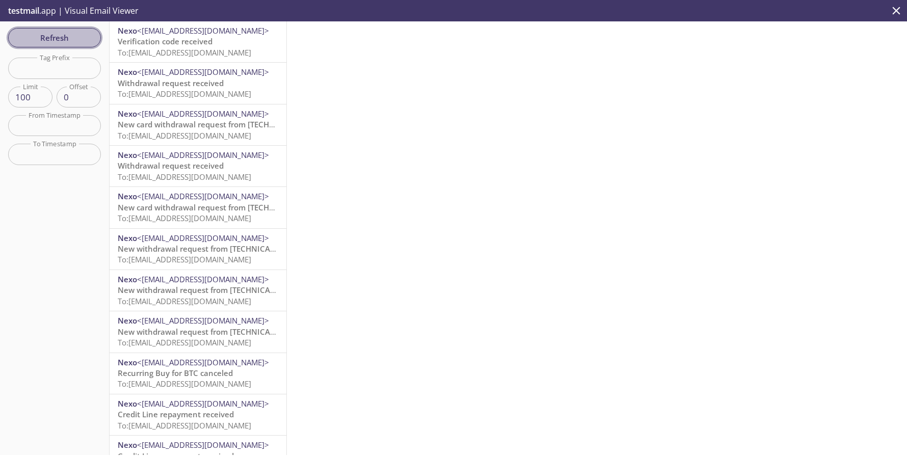
click at [56, 38] on span "Refresh" at bounding box center [54, 37] width 76 height 13
click at [392, 248] on div at bounding box center [597, 238] width 620 height 434
click at [200, 49] on span "To: [EMAIL_ADDRESS][DOMAIN_NAME]" at bounding box center [185, 52] width 134 height 10
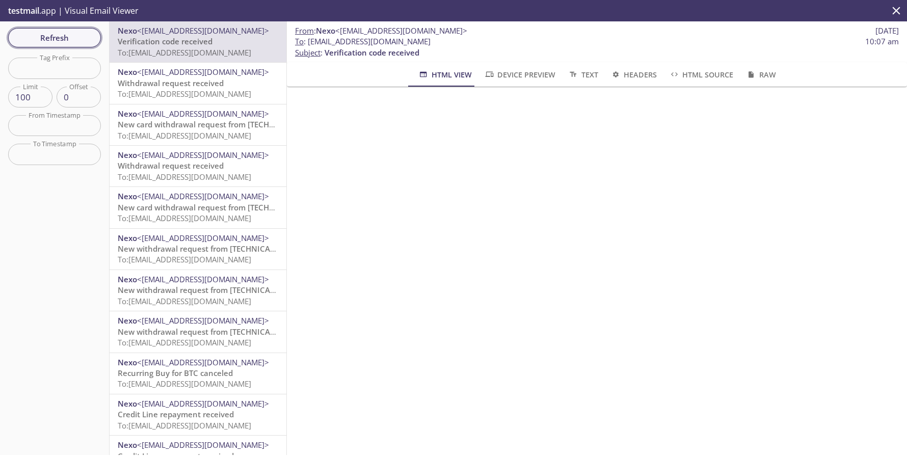
click at [82, 39] on span "Refresh" at bounding box center [54, 37] width 76 height 13
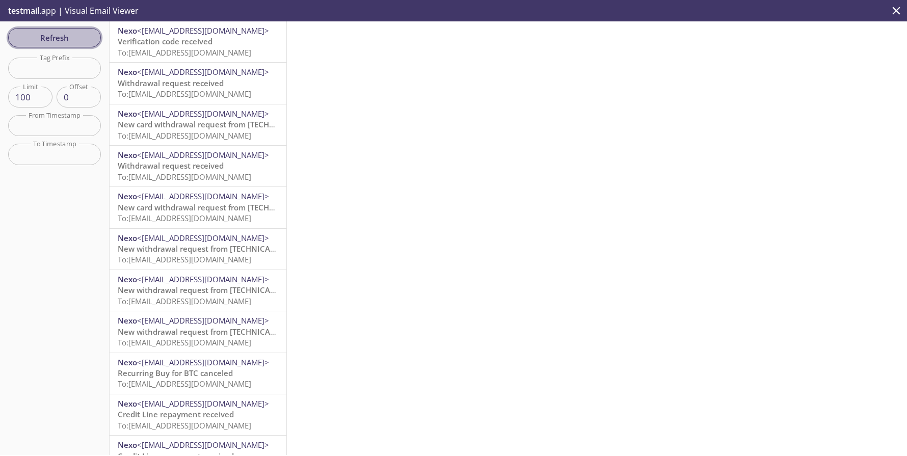
click at [83, 40] on span "Refresh" at bounding box center [54, 37] width 76 height 13
click at [81, 40] on span "Refresh" at bounding box center [54, 37] width 76 height 13
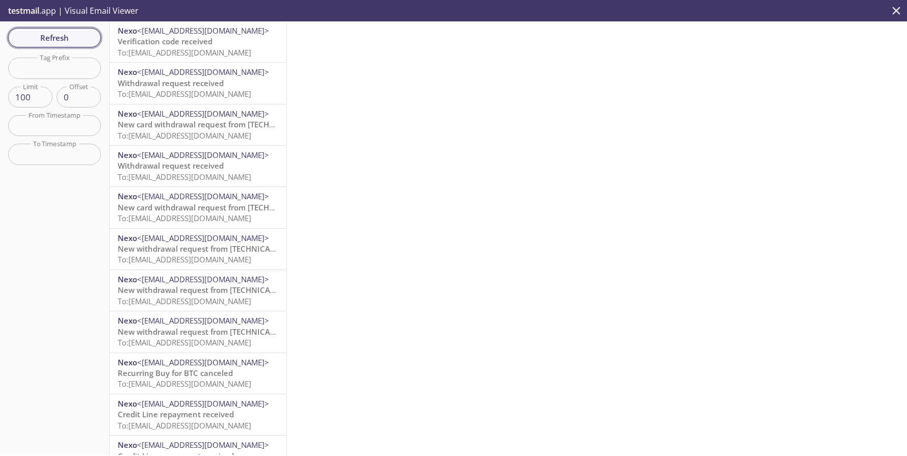
click at [81, 40] on span "Refresh" at bounding box center [54, 37] width 76 height 13
click at [890, 191] on div at bounding box center [597, 238] width 620 height 434
click at [229, 49] on span "To: [EMAIL_ADDRESS][DOMAIN_NAME]" at bounding box center [185, 52] width 134 height 10
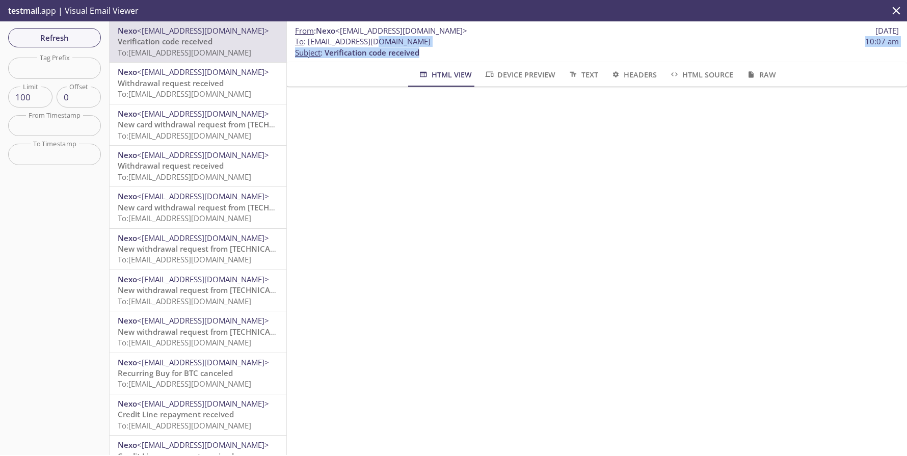
drag, startPoint x: 441, startPoint y: 47, endPoint x: 459, endPoint y: 55, distance: 19.6
click at [374, 46] on p "To : [EMAIL_ADDRESS][DOMAIN_NAME] 10:07 am Subject : Verification code received" at bounding box center [597, 47] width 604 height 22
click at [472, 56] on p "To : [EMAIL_ADDRESS][DOMAIN_NAME] 10:07 am Subject : Verification code received" at bounding box center [597, 47] width 604 height 22
drag, startPoint x: 456, startPoint y: 45, endPoint x: 395, endPoint y: 48, distance: 61.3
click at [381, 47] on p "To : [EMAIL_ADDRESS][DOMAIN_NAME] 10:07 am Subject : Verification code received" at bounding box center [597, 47] width 604 height 22
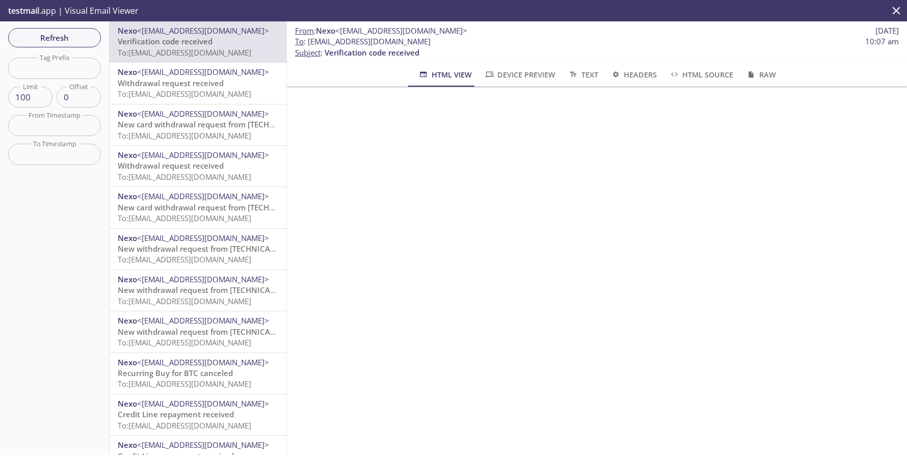
copy span "[EMAIL_ADDRESS][DOMAIN_NAME]"
drag, startPoint x: 308, startPoint y: 42, endPoint x: 443, endPoint y: 39, distance: 134.1
click at [443, 39] on span "To : [EMAIL_ADDRESS][DOMAIN_NAME] 10:07 am" at bounding box center [597, 41] width 604 height 11
click at [898, 9] on icon "close" at bounding box center [897, 11] width 8 height 8
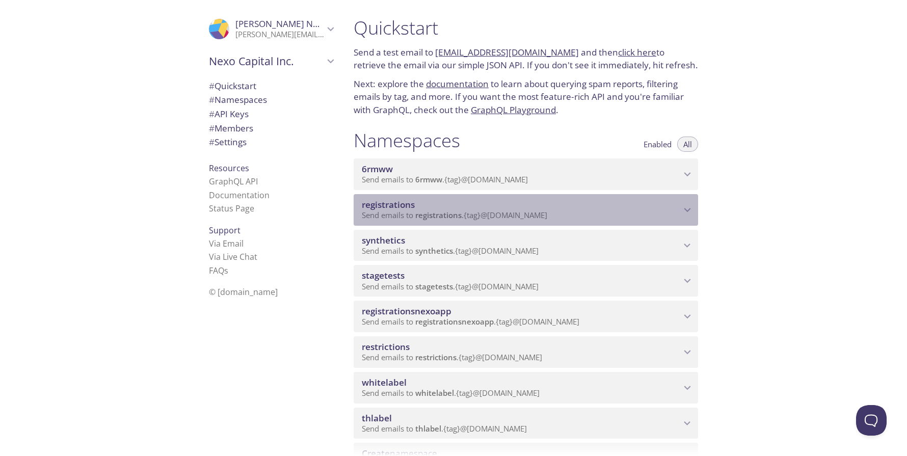
click at [681, 206] on span "registrations" at bounding box center [521, 204] width 319 height 11
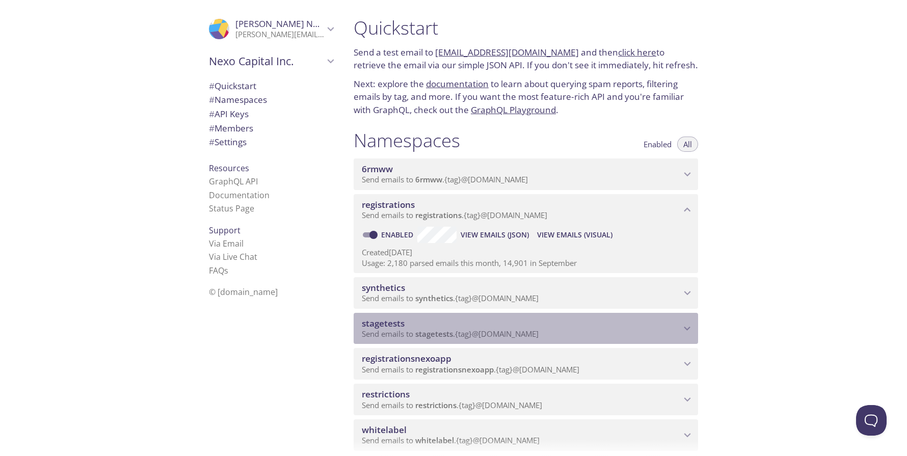
drag, startPoint x: 448, startPoint y: 337, endPoint x: 457, endPoint y: 335, distance: 9.8
click at [448, 337] on span "stagetests" at bounding box center [434, 334] width 38 height 10
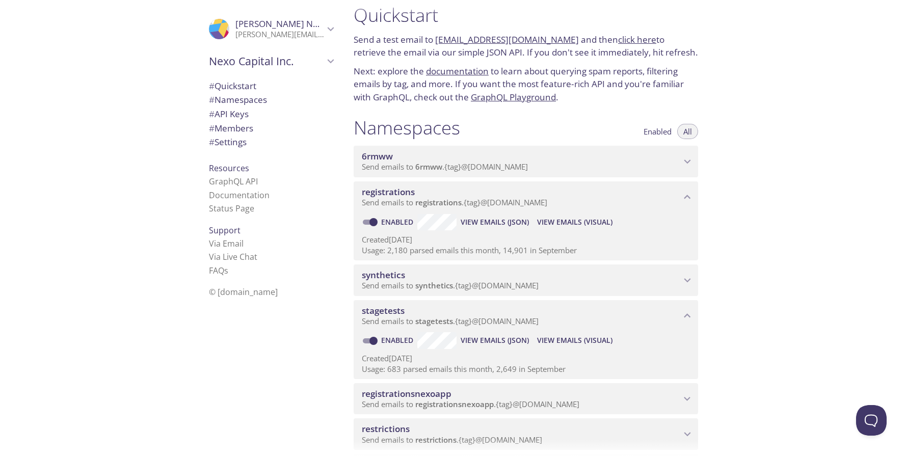
scroll to position [19, 0]
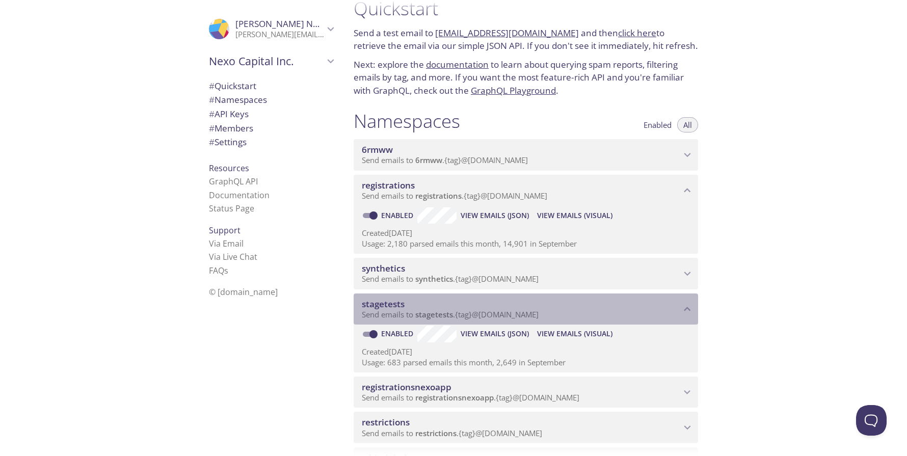
drag, startPoint x: 547, startPoint y: 318, endPoint x: 506, endPoint y: 315, distance: 40.9
click at [506, 315] on p "Send emails to stagetests . {tag} @[DOMAIN_NAME]" at bounding box center [521, 315] width 319 height 10
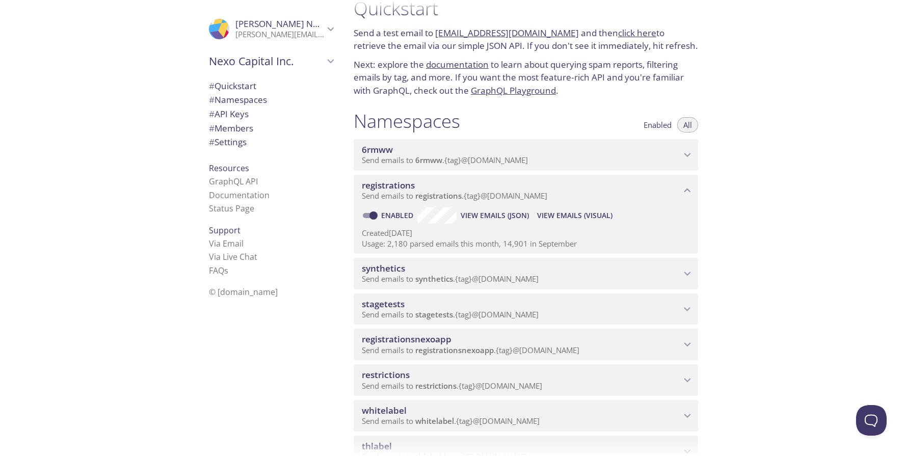
click at [657, 309] on span "stagetests" at bounding box center [521, 304] width 319 height 11
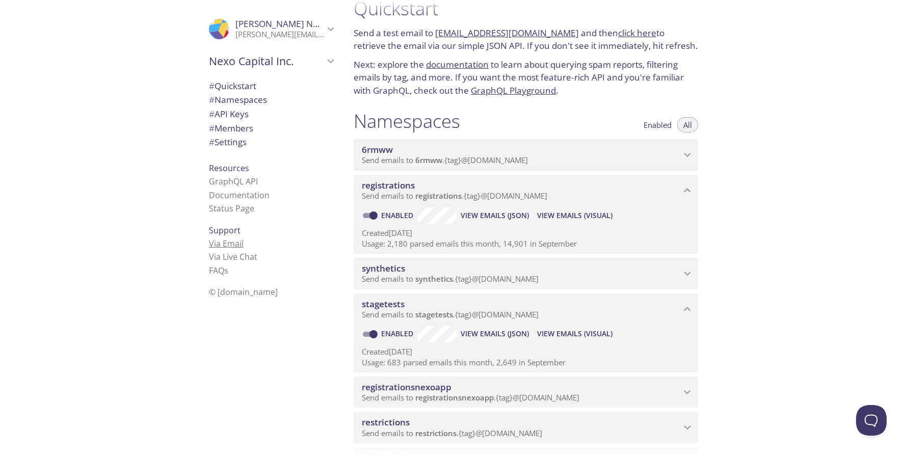
click at [228, 245] on link "Via Email" at bounding box center [226, 243] width 35 height 11
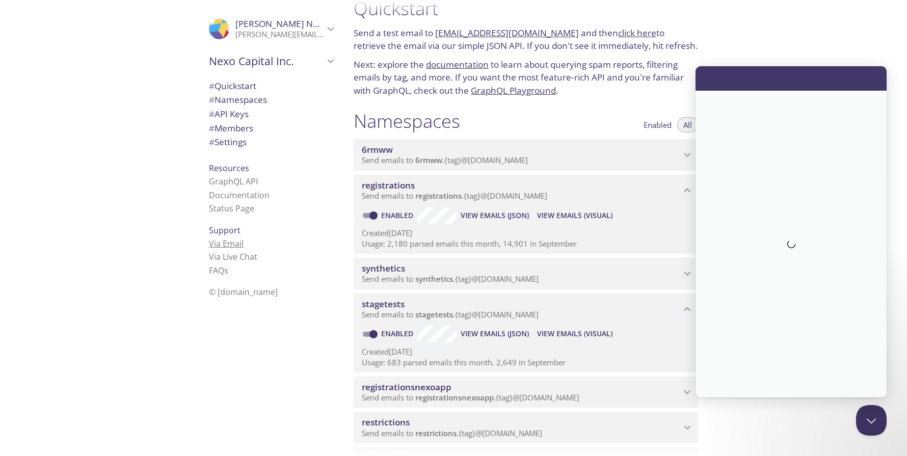
scroll to position [0, 0]
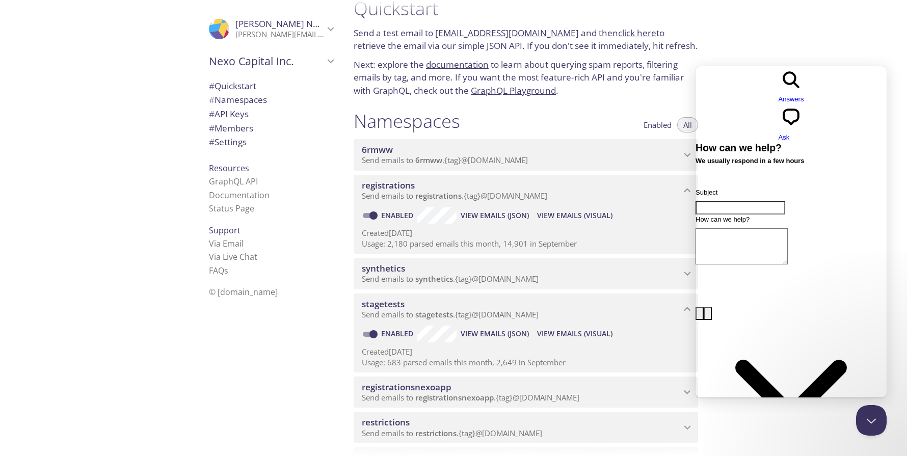
click at [797, 24] on div "Quickstart Send a test email to [EMAIL_ADDRESS][DOMAIN_NAME] and then click her…" at bounding box center [627, 228] width 562 height 456
drag, startPoint x: 180, startPoint y: 321, endPoint x: 179, endPoint y: 308, distance: 12.3
click at [180, 322] on div ".cls-1 { fill: #6d5ca8; } .cls-2 { fill: #3fc191; } .cls-3 { fill: #3b4752; } .…" at bounding box center [173, 228] width 346 height 456
click at [864, 420] on button "Close Beacon popover" at bounding box center [869, 418] width 31 height 31
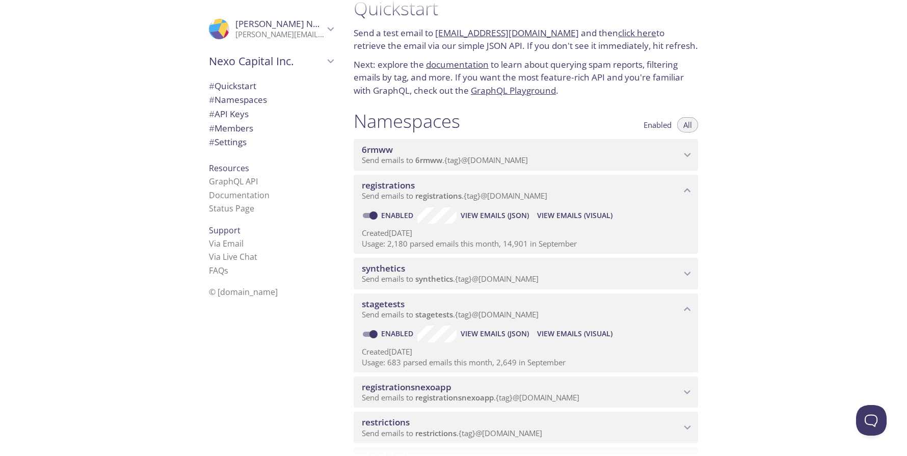
click at [571, 335] on span "View Emails (Visual)" at bounding box center [574, 334] width 75 height 12
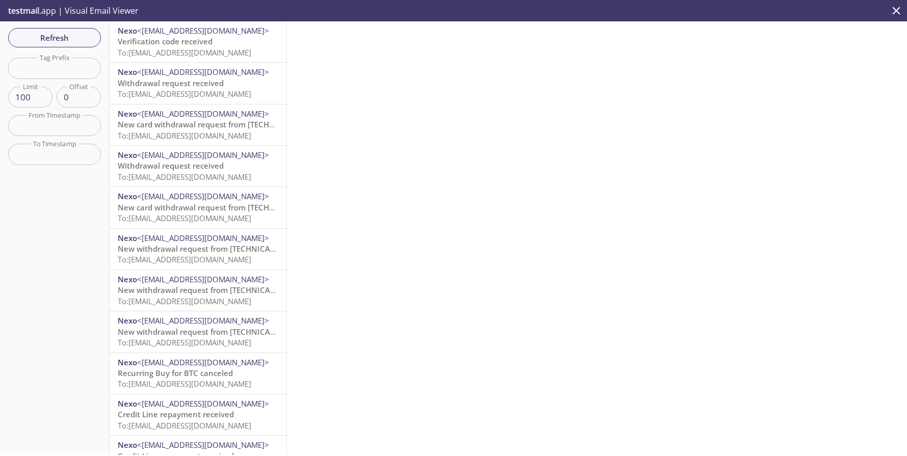
click at [189, 59] on div "Nexo <[EMAIL_ADDRESS][DOMAIN_NAME]> Verification code received To: [EMAIL_ADDRE…" at bounding box center [198, 41] width 177 height 41
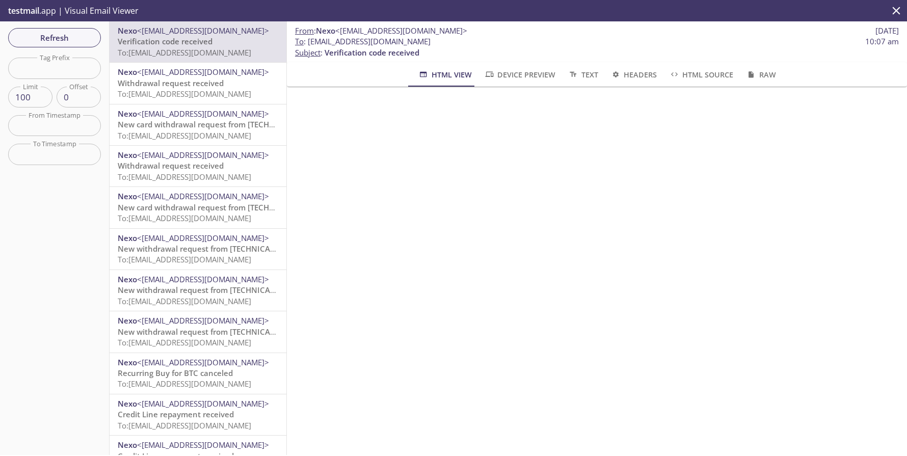
drag, startPoint x: 443, startPoint y: 42, endPoint x: 312, endPoint y: 38, distance: 131.1
click at [312, 38] on span "To : [EMAIL_ADDRESS][DOMAIN_NAME] 10:07 am" at bounding box center [597, 41] width 604 height 11
click at [201, 250] on span "New withdrawal request from [TECHNICAL_ID] - [DATE] 08:34:10 (CET)" at bounding box center [245, 249] width 255 height 10
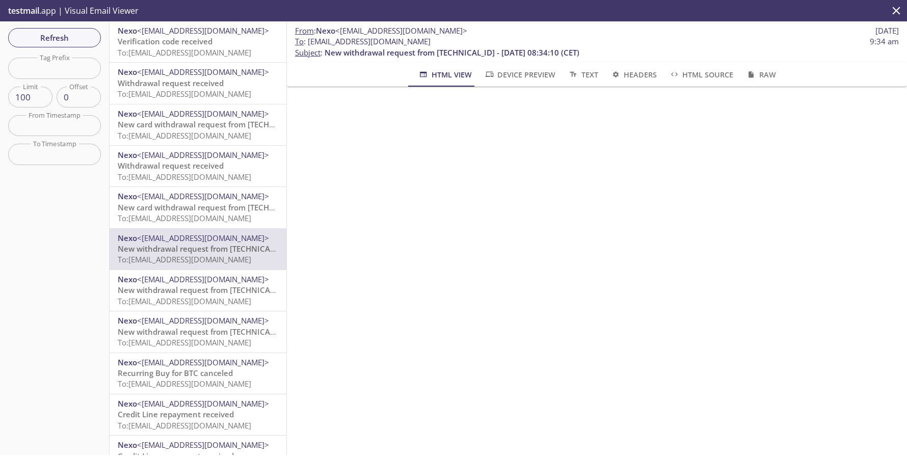
drag, startPoint x: 308, startPoint y: 43, endPoint x: 481, endPoint y: 44, distance: 172.8
click at [481, 44] on span "To : [EMAIL_ADDRESS][DOMAIN_NAME] 9:34 am" at bounding box center [597, 41] width 604 height 11
copy span "[EMAIL_ADDRESS][DOMAIN_NAME]"
drag, startPoint x: 70, startPoint y: 35, endPoint x: 105, endPoint y: 43, distance: 36.0
click at [70, 35] on span "Refresh" at bounding box center [54, 37] width 76 height 13
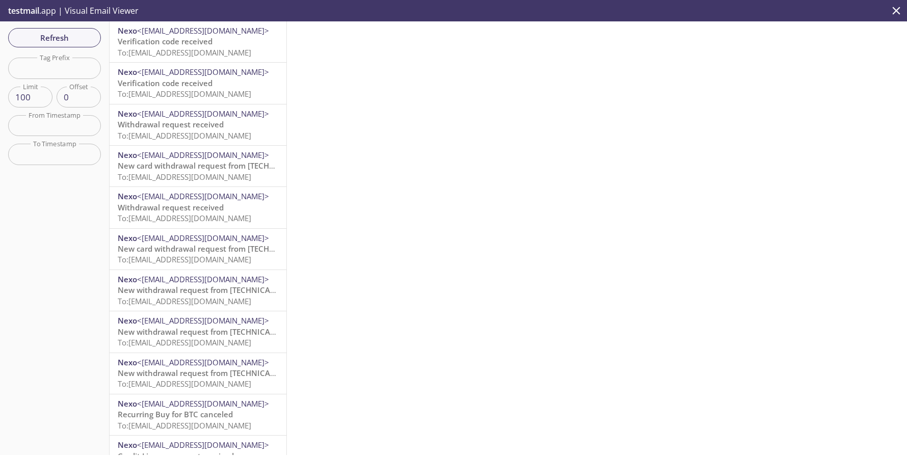
click at [146, 41] on span "Verification code received" at bounding box center [165, 41] width 95 height 10
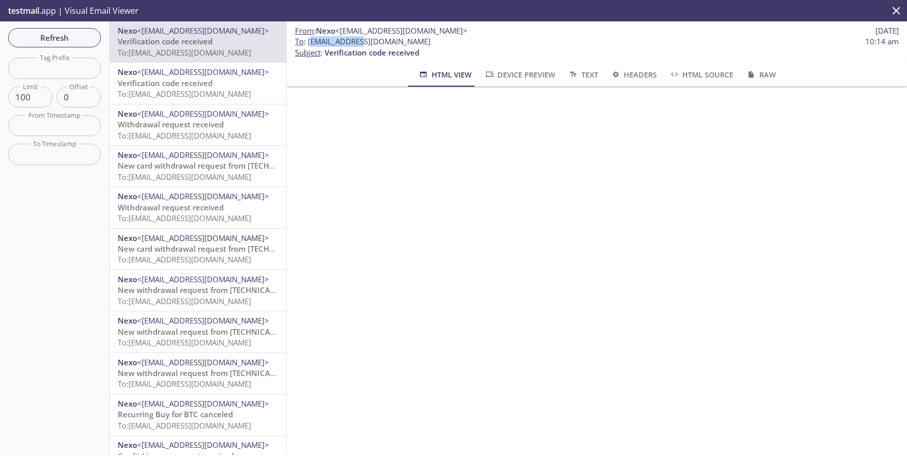
drag, startPoint x: 310, startPoint y: 42, endPoint x: 365, endPoint y: 40, distance: 55.1
click at [365, 40] on span "To : [EMAIL_ADDRESS][DOMAIN_NAME]" at bounding box center [363, 41] width 136 height 11
drag, startPoint x: 308, startPoint y: 42, endPoint x: 443, endPoint y: 40, distance: 134.6
click at [431, 40] on span "To : [EMAIL_ADDRESS][DOMAIN_NAME]" at bounding box center [363, 41] width 136 height 11
copy span "[EMAIL_ADDRESS][DOMAIN_NAME]"
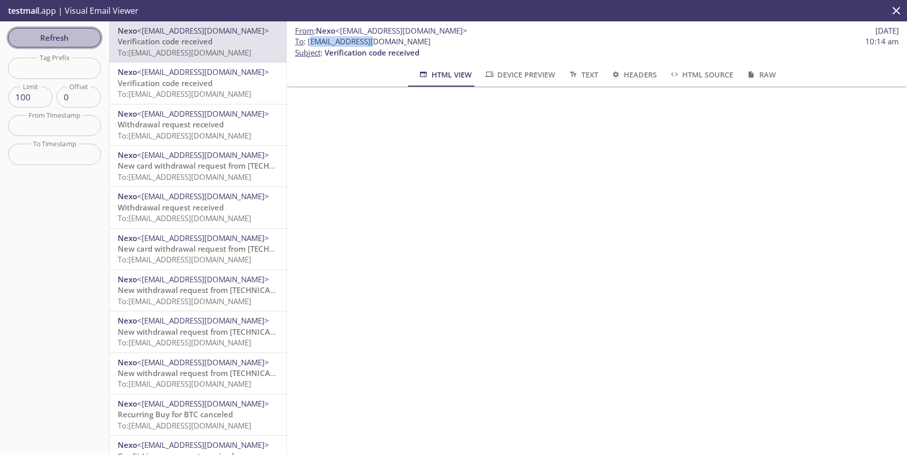
click at [44, 37] on span "Refresh" at bounding box center [54, 37] width 76 height 13
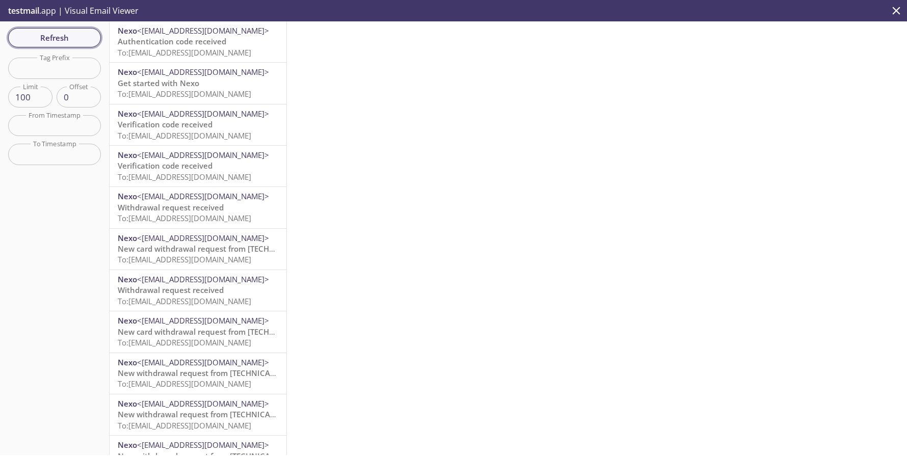
click at [45, 37] on span "Refresh" at bounding box center [54, 37] width 76 height 13
click at [189, 41] on span "Authentication code received" at bounding box center [172, 41] width 109 height 10
